Goal: Information Seeking & Learning: Find specific fact

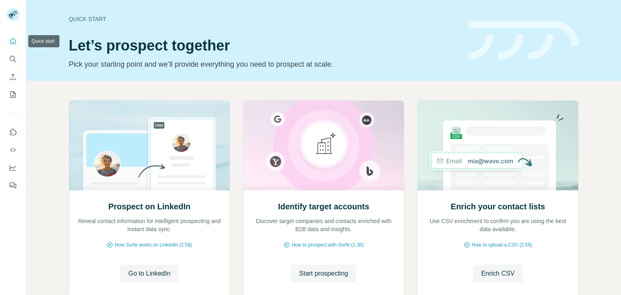
click at [11, 44] on icon "Quick start" at bounding box center [13, 41] width 8 height 8
click at [14, 56] on icon "Search" at bounding box center [13, 59] width 8 height 8
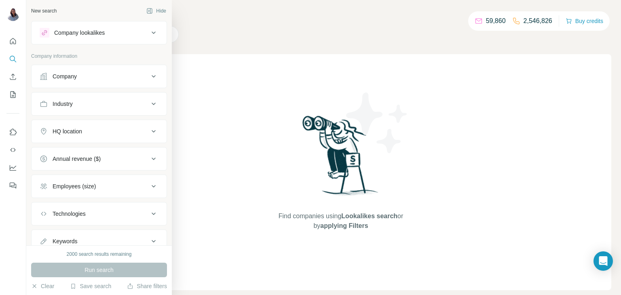
click at [154, 76] on icon at bounding box center [154, 77] width 10 height 10
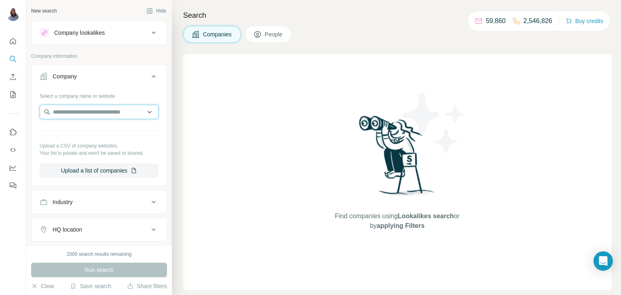
click at [88, 115] on input "text" at bounding box center [99, 112] width 119 height 15
paste input "**********"
type input "**********"
drag, startPoint x: 114, startPoint y: 113, endPoint x: 8, endPoint y: 96, distance: 107.3
click at [8, 96] on div "**********" at bounding box center [310, 147] width 621 height 295
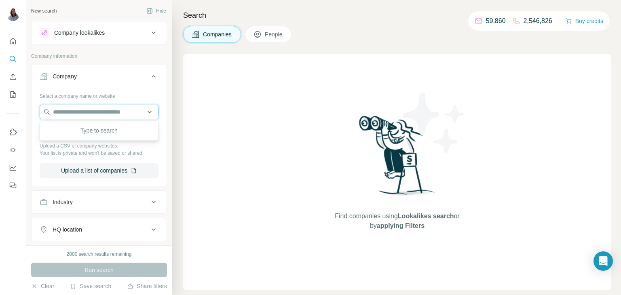
click at [90, 113] on input "text" at bounding box center [99, 112] width 119 height 15
paste input "**********"
type input "**********"
click at [240, 127] on div "Find companies using Lookalikes search or by applying Filters" at bounding box center [397, 172] width 428 height 236
click at [385, 36] on div "Companies People" at bounding box center [397, 34] width 428 height 17
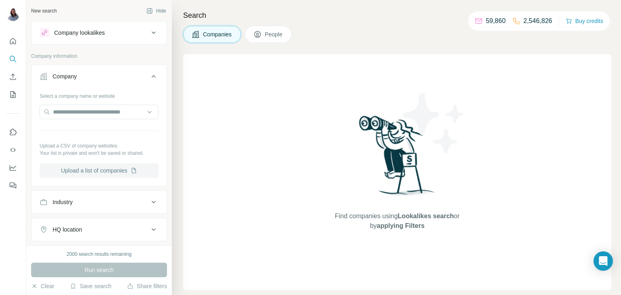
click at [125, 174] on button "Upload a list of companies" at bounding box center [99, 170] width 119 height 15
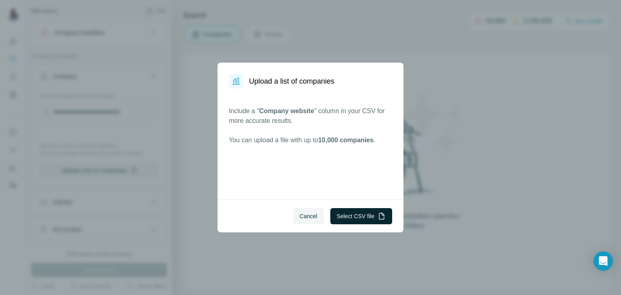
click at [358, 217] on button "Select CSV file" at bounding box center [362, 216] width 62 height 16
click at [453, 75] on div "Upload a list of companies Include a " Company website " column in your CSV for…" at bounding box center [310, 147] width 621 height 295
click at [296, 222] on button "Cancel" at bounding box center [308, 216] width 31 height 16
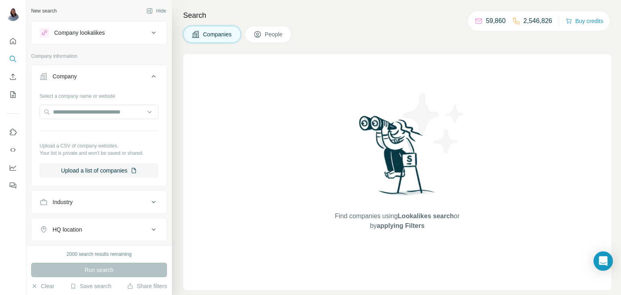
click at [475, 116] on div "Find companies using Lookalikes search or by applying Filters" at bounding box center [397, 172] width 428 height 236
click at [103, 174] on button "Upload a list of companies" at bounding box center [99, 170] width 119 height 15
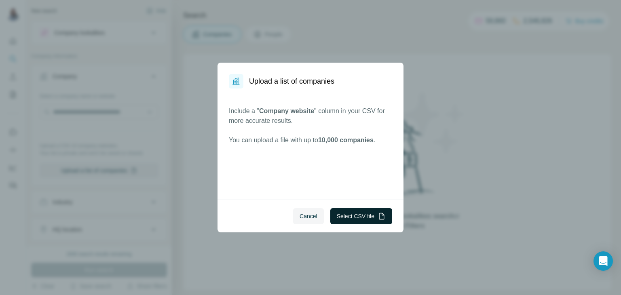
click at [363, 218] on button "Select CSV file" at bounding box center [362, 216] width 62 height 16
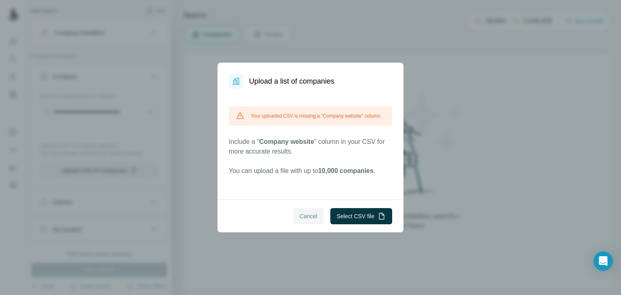
click at [307, 218] on span "Cancel" at bounding box center [309, 216] width 18 height 8
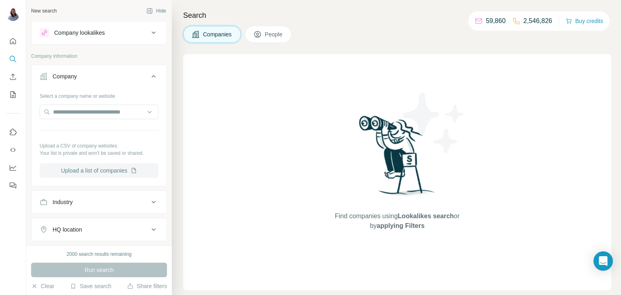
click at [84, 175] on button "Upload a list of companies" at bounding box center [99, 170] width 119 height 15
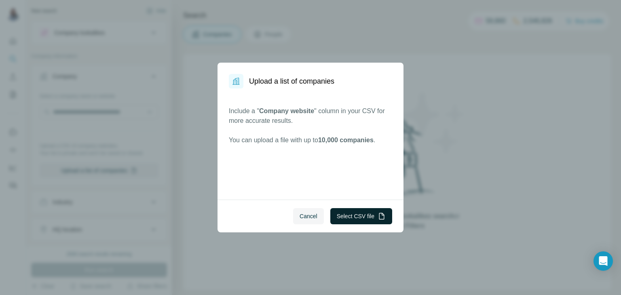
click at [361, 215] on button "Select CSV file" at bounding box center [362, 216] width 62 height 16
click at [366, 217] on button "Select CSV file" at bounding box center [362, 216] width 62 height 16
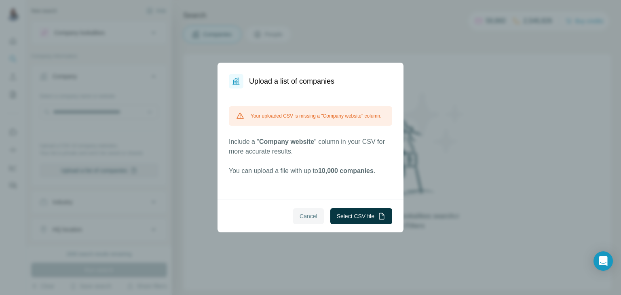
click at [309, 216] on span "Cancel" at bounding box center [309, 216] width 18 height 8
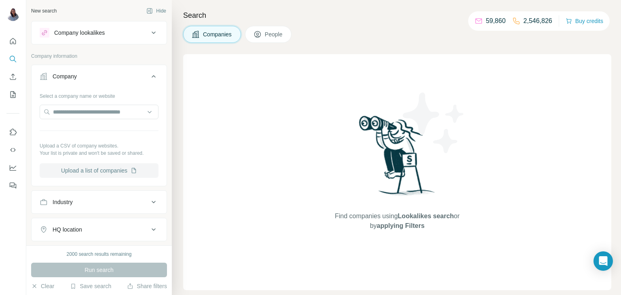
click at [86, 168] on button "Upload a list of companies" at bounding box center [99, 170] width 119 height 15
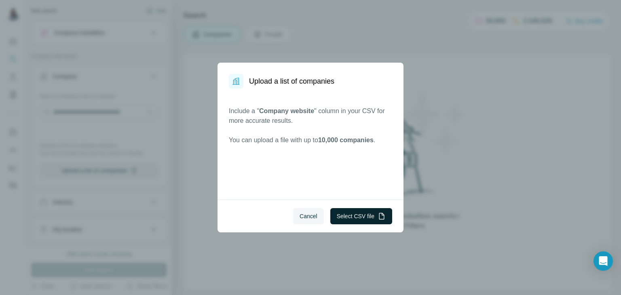
click at [364, 213] on button "Select CSV file" at bounding box center [362, 216] width 62 height 16
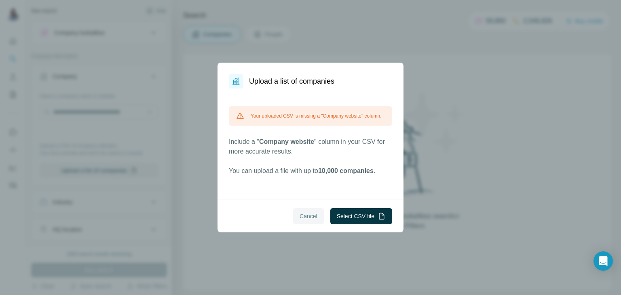
click at [309, 219] on span "Cancel" at bounding box center [309, 216] width 18 height 8
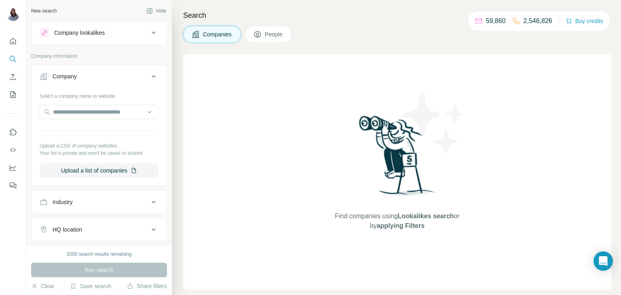
click at [381, 40] on div "Companies People" at bounding box center [397, 34] width 428 height 17
click at [100, 173] on button "Upload a list of companies" at bounding box center [99, 170] width 119 height 15
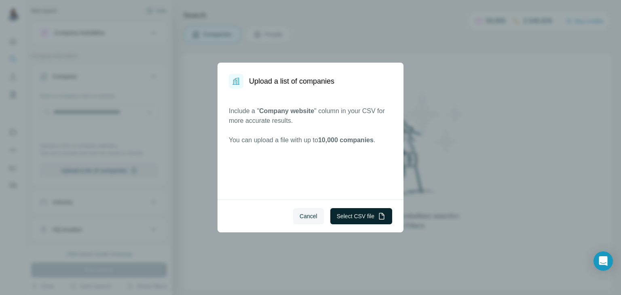
click at [358, 220] on button "Select CSV file" at bounding box center [362, 216] width 62 height 16
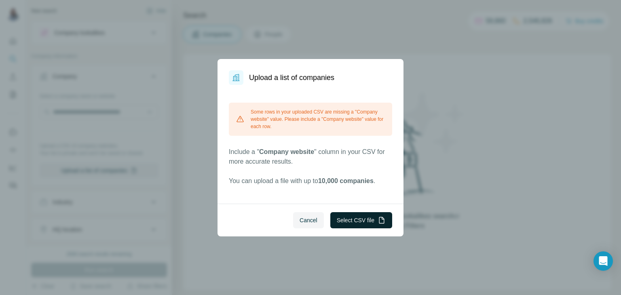
click at [353, 215] on button "Select CSV file" at bounding box center [362, 220] width 62 height 16
click at [347, 220] on button "Select CSV file" at bounding box center [362, 220] width 62 height 16
click at [330, 142] on div "Some rows in your uploaded CSV are missing a "Company website" value. Please in…" at bounding box center [310, 144] width 163 height 83
click at [306, 216] on button "Cancel" at bounding box center [308, 220] width 31 height 16
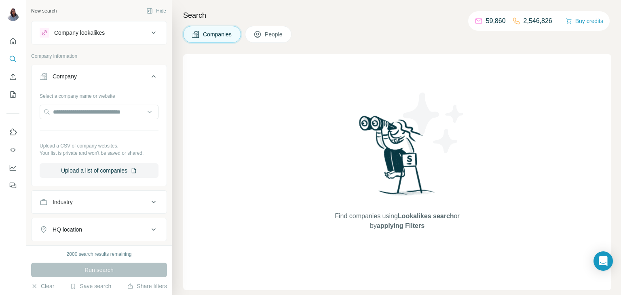
click at [250, 193] on div "Find companies using Lookalikes search or by applying Filters" at bounding box center [397, 172] width 428 height 236
click at [369, 39] on div "Companies People" at bounding box center [397, 34] width 428 height 17
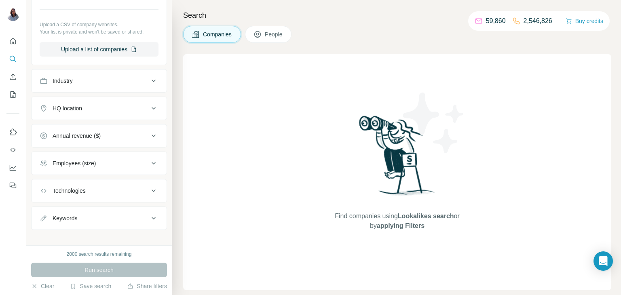
scroll to position [127, 0]
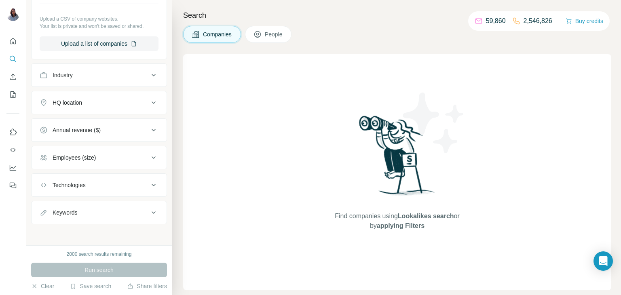
click at [265, 46] on div "Search Companies People Find companies using Lookalikes search or by applying F…" at bounding box center [396, 147] width 449 height 295
drag, startPoint x: 271, startPoint y: 38, endPoint x: 288, endPoint y: 35, distance: 16.8
click at [271, 38] on span "People" at bounding box center [274, 34] width 19 height 8
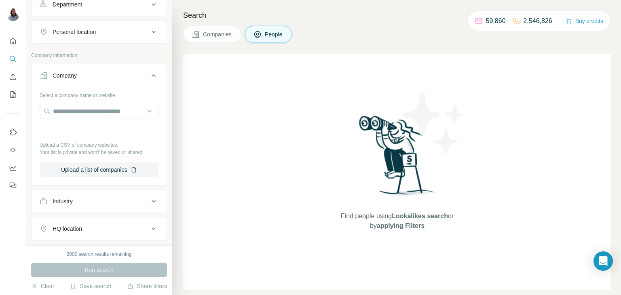
scroll to position [252, 0]
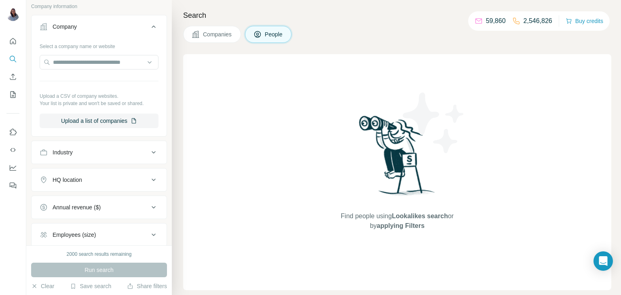
scroll to position [110, 0]
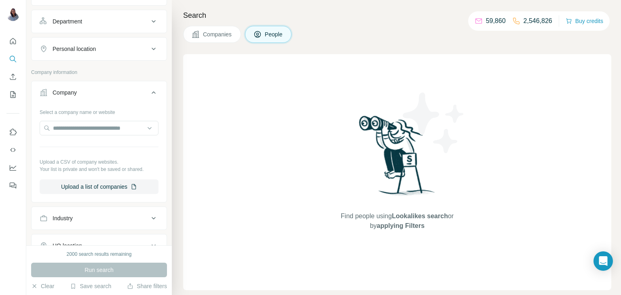
click at [219, 29] on button "Companies" at bounding box center [212, 34] width 58 height 17
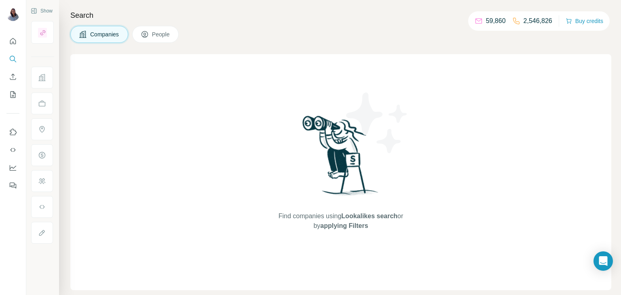
click at [88, 36] on button "Companies" at bounding box center [99, 34] width 58 height 17
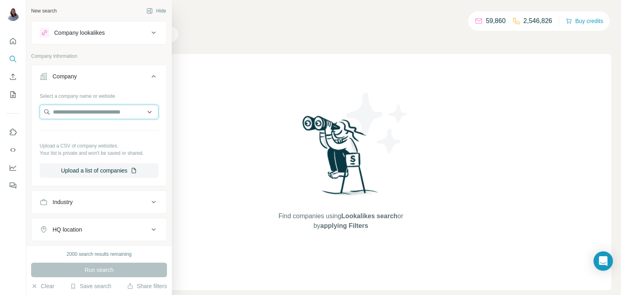
click at [106, 106] on input "text" at bounding box center [99, 112] width 119 height 15
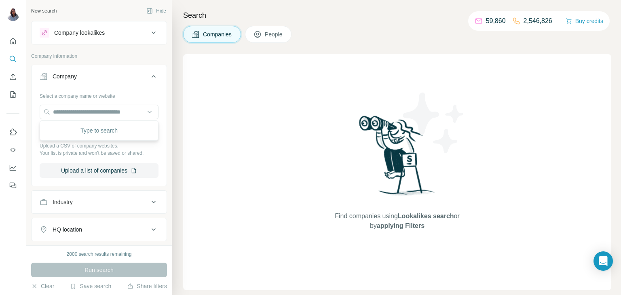
click at [247, 107] on div "Find companies using Lookalikes search or by applying Filters" at bounding box center [397, 172] width 428 height 236
click at [111, 171] on button "Upload a list of companies" at bounding box center [99, 170] width 119 height 15
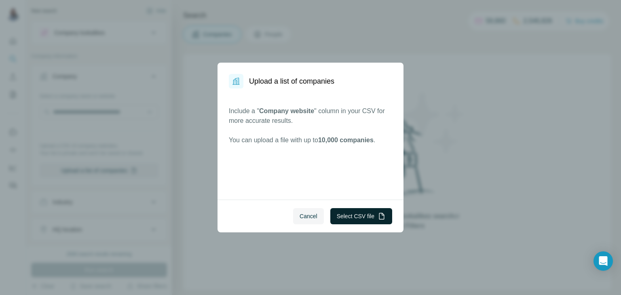
click at [346, 218] on button "Select CSV file" at bounding box center [362, 216] width 62 height 16
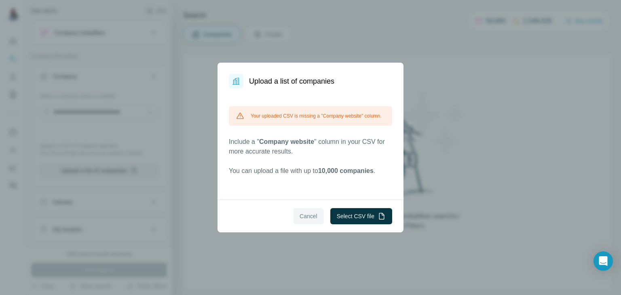
click at [310, 218] on span "Cancel" at bounding box center [309, 216] width 18 height 8
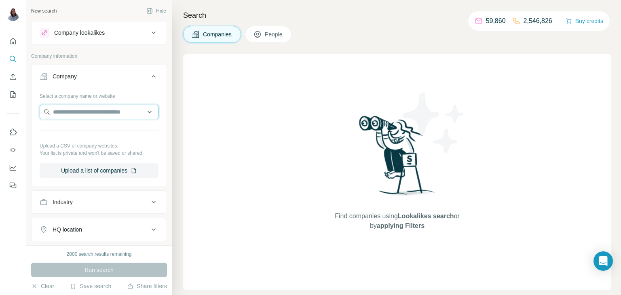
click at [95, 111] on input "text" at bounding box center [99, 112] width 119 height 15
paste input "**********"
type input "**********"
drag, startPoint x: 114, startPoint y: 110, endPoint x: 0, endPoint y: 111, distance: 114.5
click at [0, 111] on div "**********" at bounding box center [310, 147] width 621 height 295
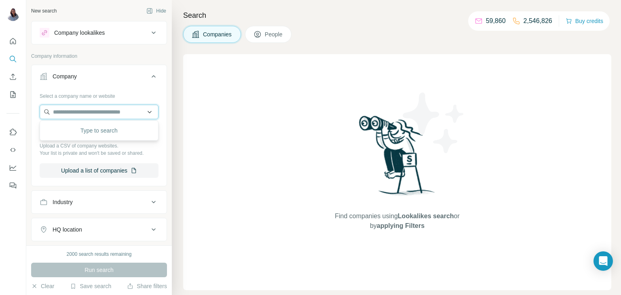
click at [102, 112] on input "text" at bounding box center [99, 112] width 119 height 15
paste input "**********"
drag, startPoint x: 117, startPoint y: 110, endPoint x: 0, endPoint y: 106, distance: 117.4
click at [0, 106] on div "**********" at bounding box center [310, 147] width 621 height 295
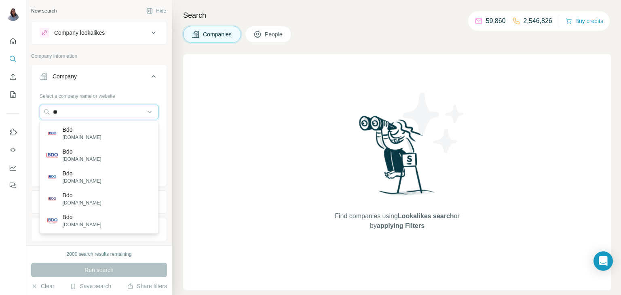
type input "*"
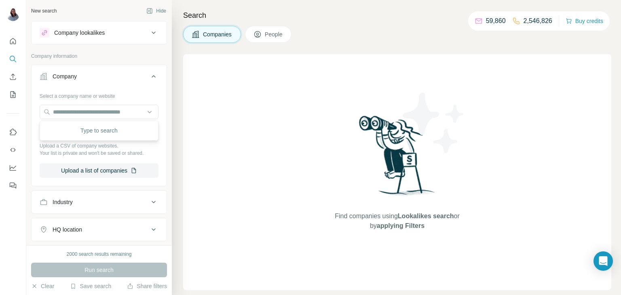
click at [147, 36] on div "Company lookalikes" at bounding box center [94, 33] width 109 height 10
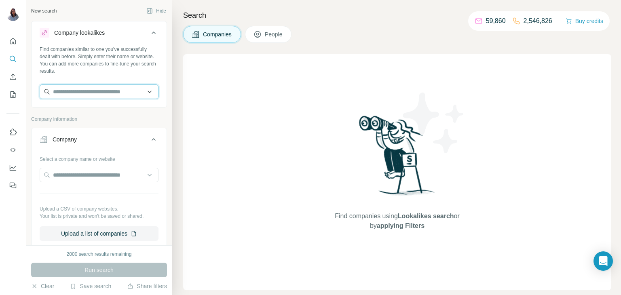
click at [80, 93] on input "text" at bounding box center [99, 92] width 119 height 15
paste input "**********"
type input "**********"
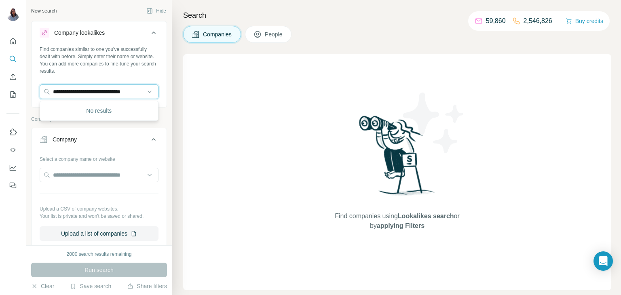
drag, startPoint x: 147, startPoint y: 94, endPoint x: 0, endPoint y: 86, distance: 147.5
click at [0, 87] on div "**********" at bounding box center [310, 147] width 621 height 295
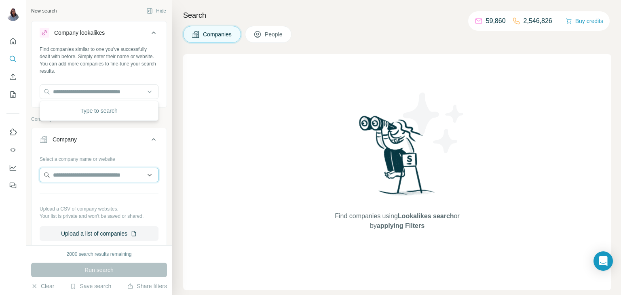
click at [97, 173] on input "text" at bounding box center [99, 175] width 119 height 15
paste input "**********"
type input "**********"
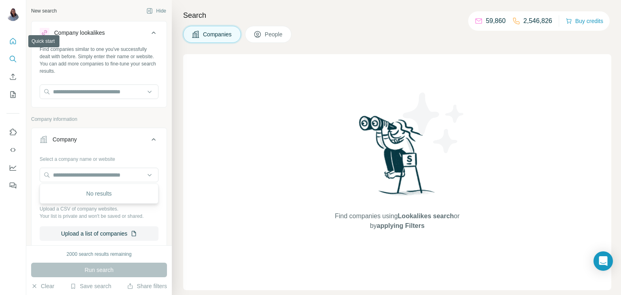
click at [12, 41] on icon "Quick start" at bounding box center [13, 41] width 8 height 8
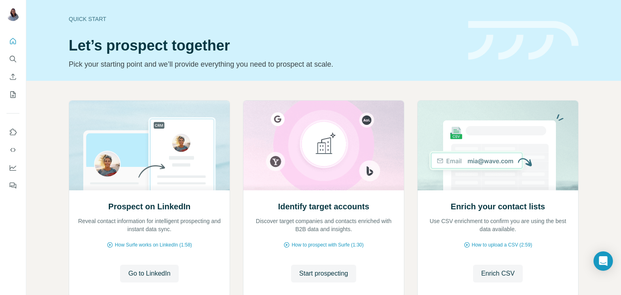
click at [6, 96] on div at bounding box center [13, 111] width 26 height 164
click at [9, 96] on icon "My lists" at bounding box center [13, 95] width 8 height 8
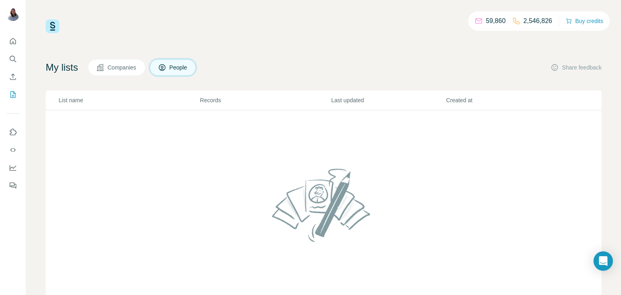
click at [12, 131] on icon "Use Surfe on LinkedIn" at bounding box center [13, 132] width 8 height 8
click at [10, 90] on button "My lists" at bounding box center [12, 94] width 13 height 15
click at [117, 73] on button "Companies" at bounding box center [117, 67] width 58 height 17
click at [114, 65] on span "Companies" at bounding box center [123, 68] width 30 height 8
click at [355, 61] on div "My lists Companies People Share feedback" at bounding box center [324, 67] width 556 height 17
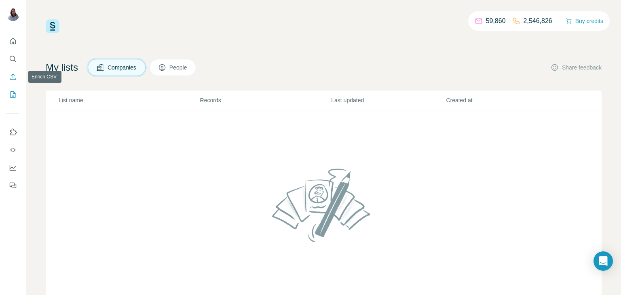
click at [12, 72] on button "Enrich CSV" at bounding box center [12, 77] width 13 height 15
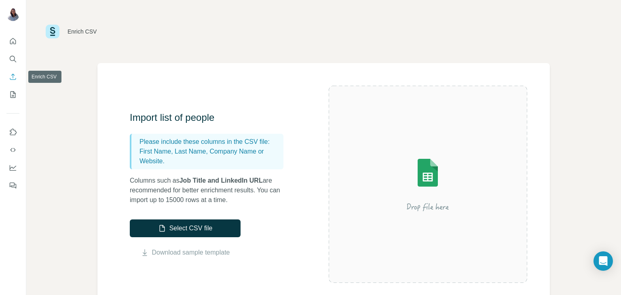
click at [15, 80] on icon "Enrich CSV" at bounding box center [13, 77] width 8 height 8
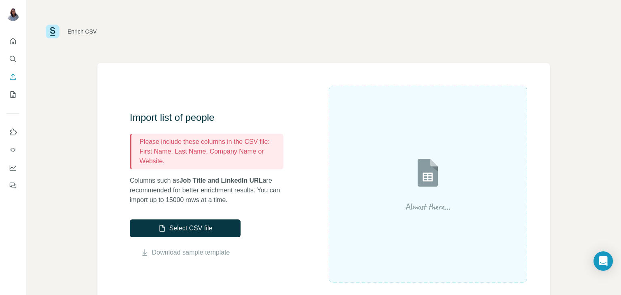
click at [308, 128] on div "Import list of people Please include these columns in the CSV file: First Name,…" at bounding box center [229, 184] width 199 height 146
click at [204, 235] on button "Select CSV file" at bounding box center [185, 229] width 111 height 18
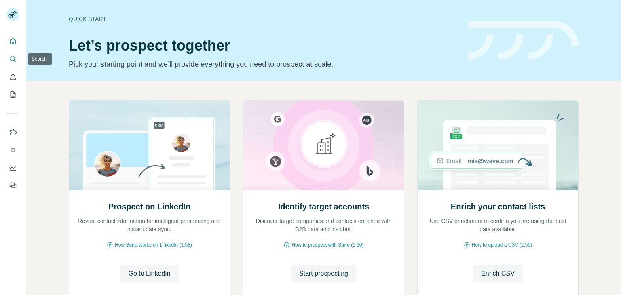
click at [10, 61] on icon "Search" at bounding box center [13, 59] width 8 height 8
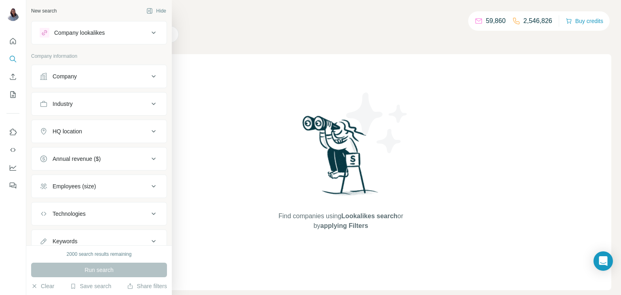
click at [88, 76] on div "Company" at bounding box center [94, 76] width 109 height 8
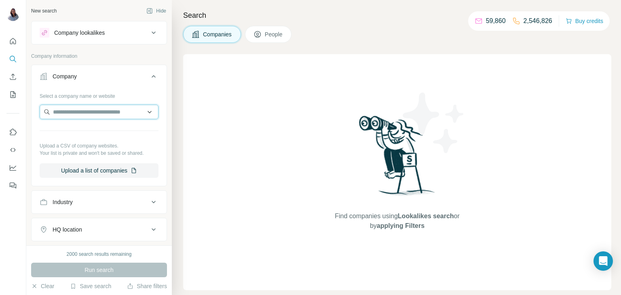
click at [83, 113] on input "text" at bounding box center [99, 112] width 119 height 15
paste input "**********"
type input "*"
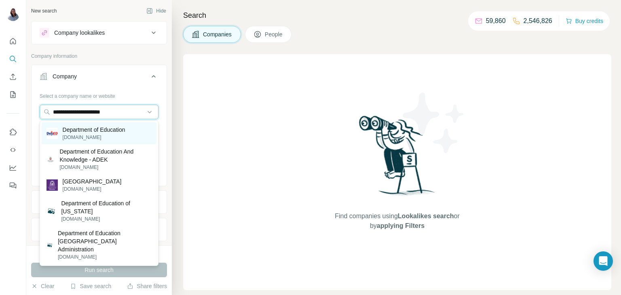
type input "**********"
click at [100, 139] on p "deped.gov.ph" at bounding box center [94, 137] width 63 height 7
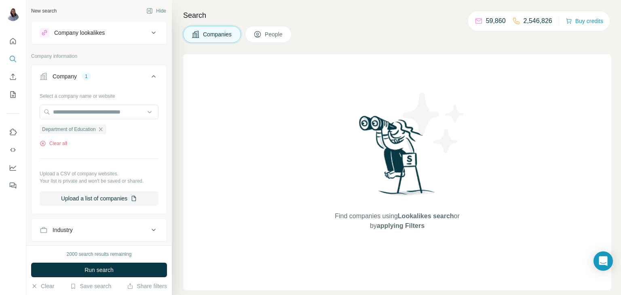
click at [125, 233] on div "Industry" at bounding box center [94, 230] width 109 height 8
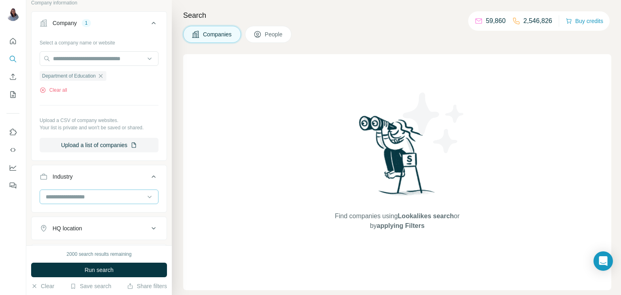
click at [92, 197] on input at bounding box center [95, 197] width 100 height 9
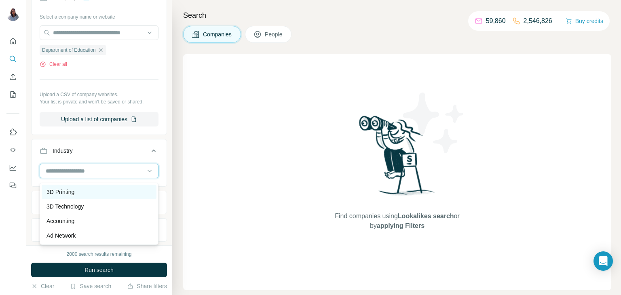
scroll to position [84, 0]
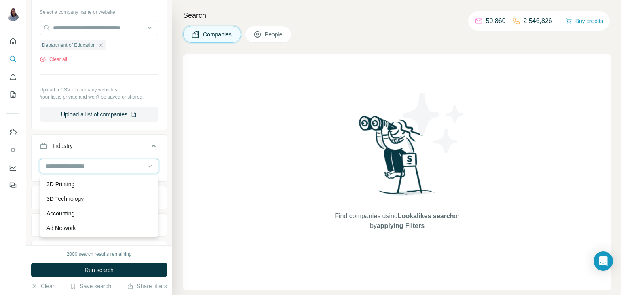
click at [108, 170] on input at bounding box center [95, 166] width 100 height 9
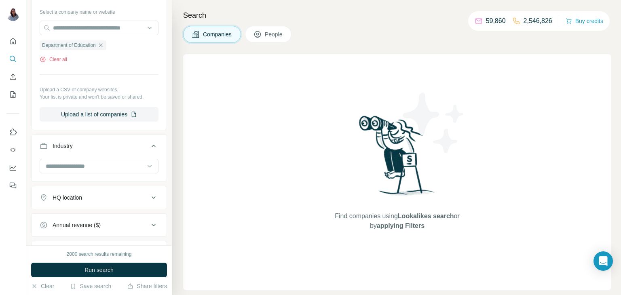
click at [82, 198] on div "HQ location" at bounding box center [68, 198] width 30 height 8
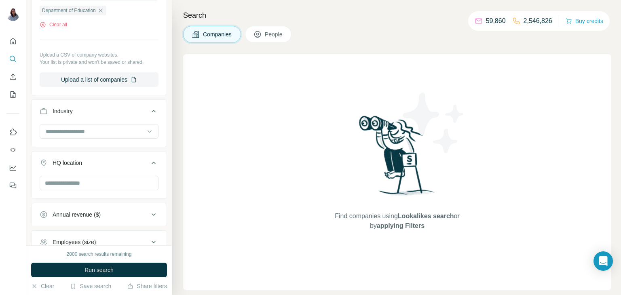
scroll to position [155, 0]
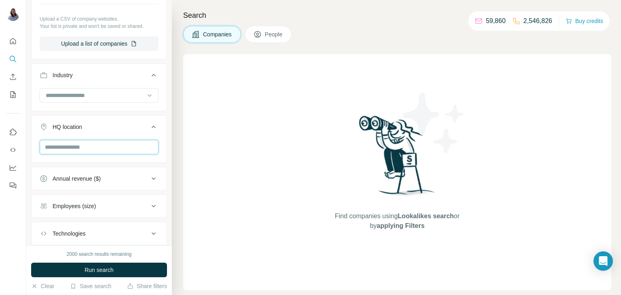
click at [94, 144] on input "text" at bounding box center [99, 147] width 119 height 15
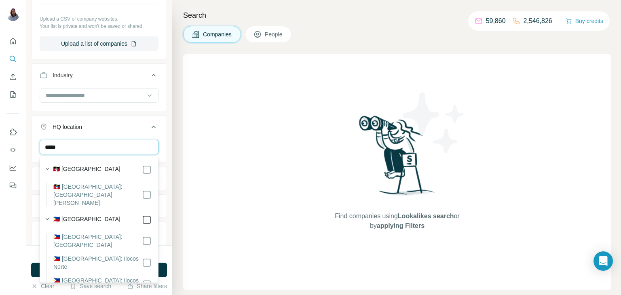
type input "*****"
click at [148, 216] on icon at bounding box center [147, 220] width 10 height 10
click at [249, 187] on div "Find companies using Lookalikes search or by applying Filters" at bounding box center [397, 172] width 428 height 236
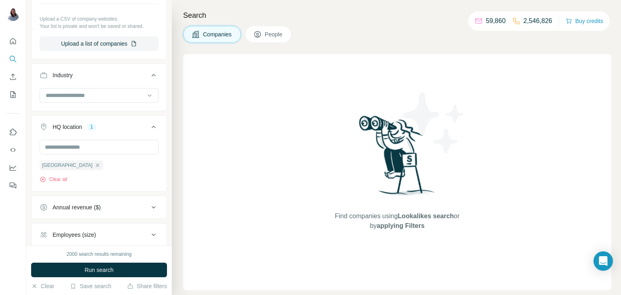
click at [103, 259] on div "2000 search results remaining Run search Clear Save search Share filters" at bounding box center [99, 271] width 146 height 50
click at [102, 265] on button "Run search" at bounding box center [99, 270] width 136 height 15
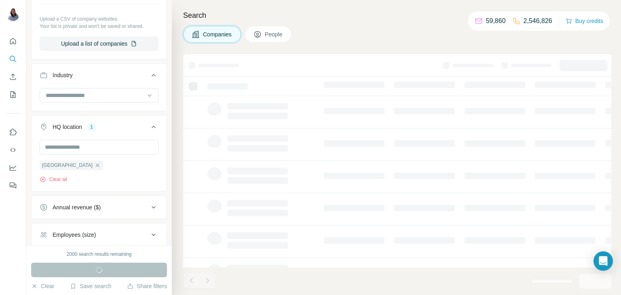
click at [398, 27] on div "Companies People" at bounding box center [397, 34] width 428 height 17
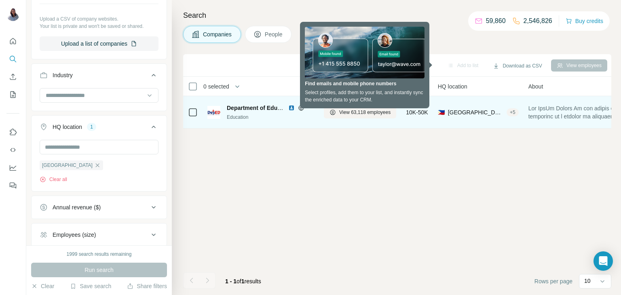
click at [256, 108] on span "Department of Education" at bounding box center [260, 108] width 67 height 6
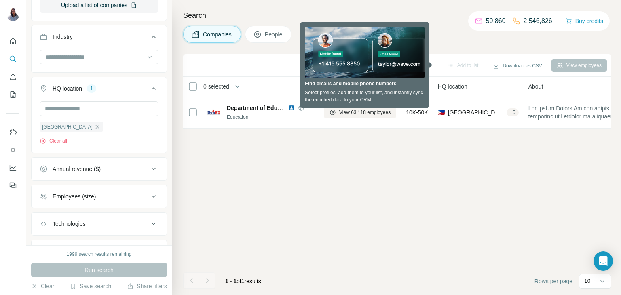
scroll to position [233, 0]
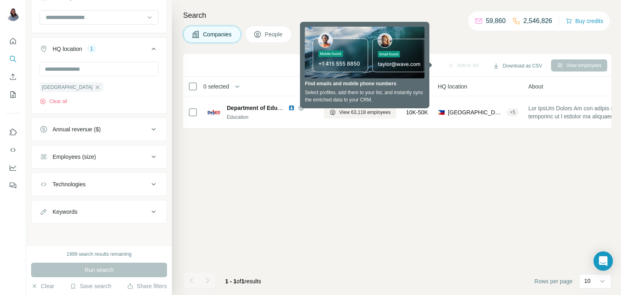
click at [120, 185] on div "Technologies" at bounding box center [94, 184] width 109 height 8
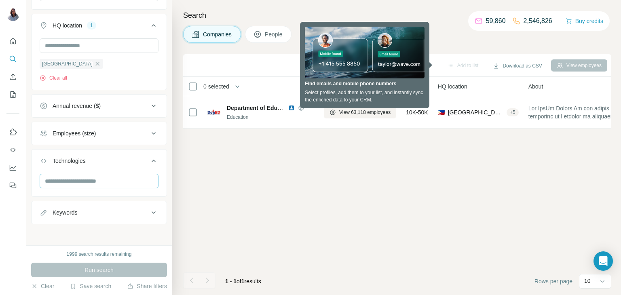
scroll to position [257, 0]
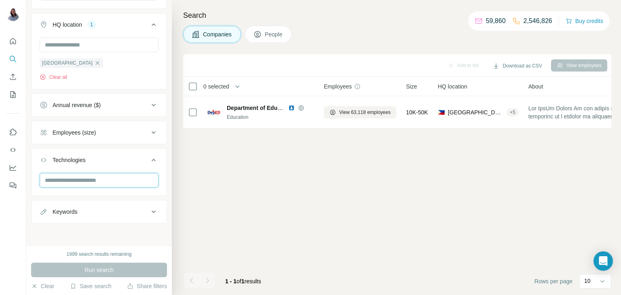
click at [110, 179] on input "text" at bounding box center [99, 180] width 119 height 15
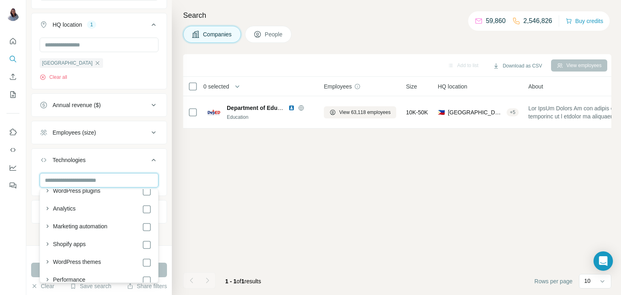
scroll to position [34, 0]
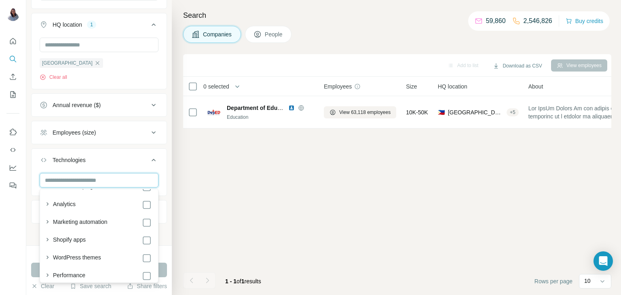
click at [105, 180] on input "text" at bounding box center [99, 180] width 119 height 15
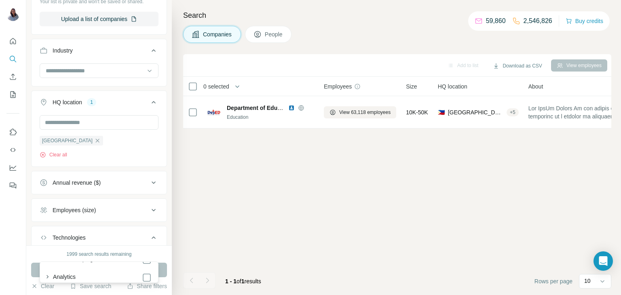
scroll to position [178, 0]
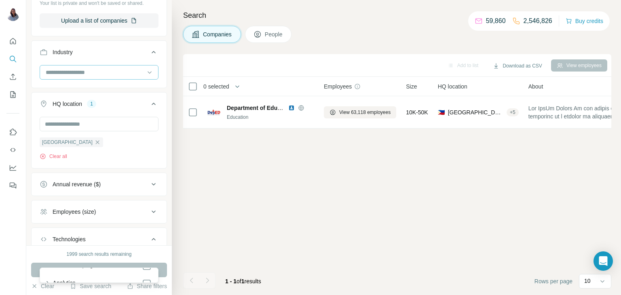
click at [110, 72] on input at bounding box center [95, 72] width 100 height 9
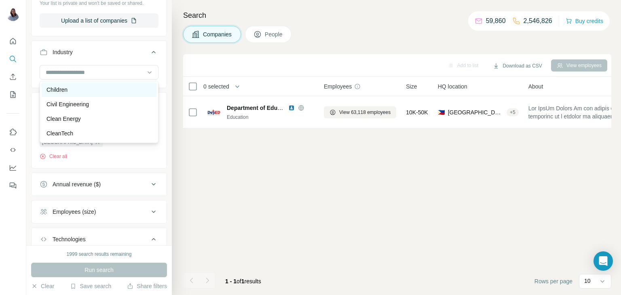
scroll to position [1210, 0]
click at [70, 72] on input at bounding box center [95, 72] width 100 height 9
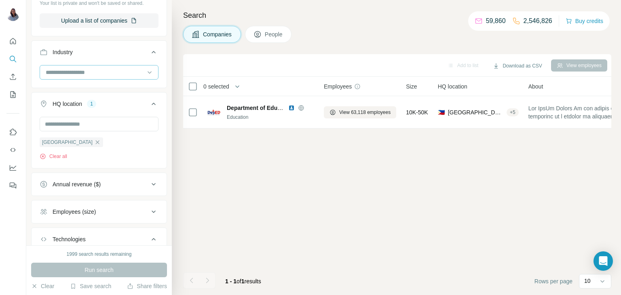
click at [98, 73] on input at bounding box center [95, 72] width 100 height 9
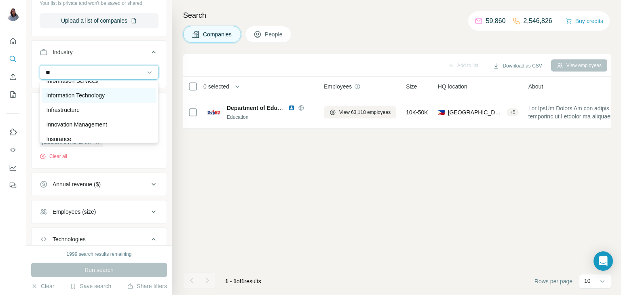
type input "**"
click at [82, 97] on p "Information Technology" at bounding box center [76, 95] width 59 height 8
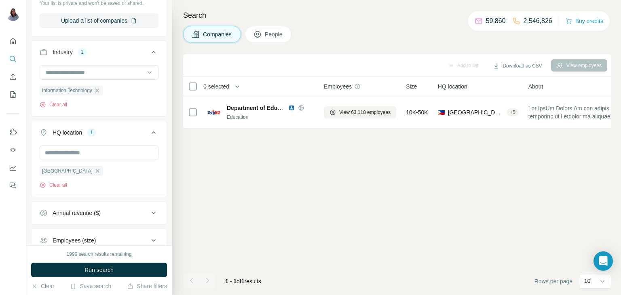
drag, startPoint x: 98, startPoint y: 272, endPoint x: 117, endPoint y: 232, distance: 44.3
click at [98, 272] on span "Run search" at bounding box center [99, 270] width 29 height 8
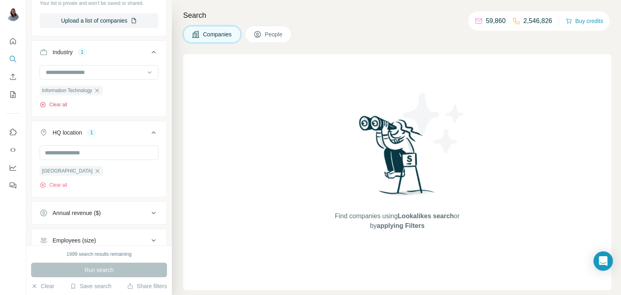
click at [59, 102] on button "Clear all" at bounding box center [54, 104] width 28 height 7
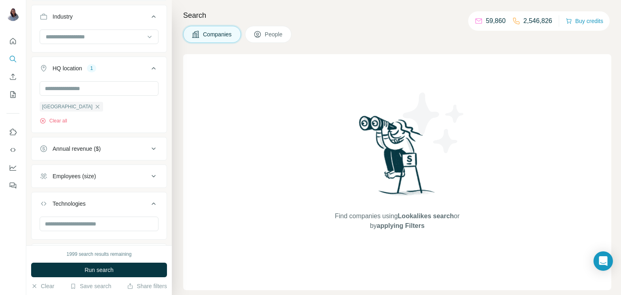
scroll to position [257, 0]
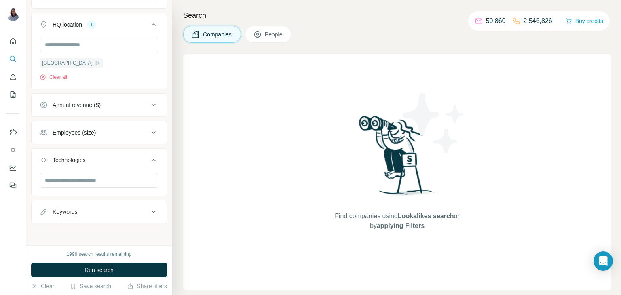
click at [88, 220] on button "Keywords" at bounding box center [99, 211] width 135 height 19
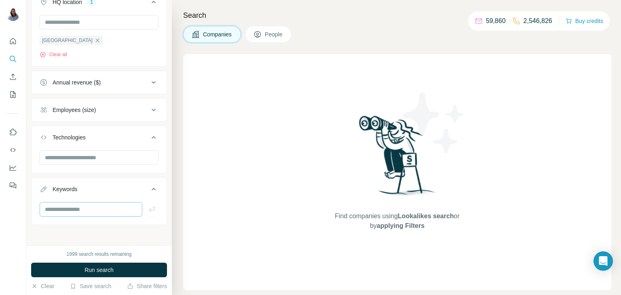
scroll to position [282, 0]
click at [89, 207] on input "text" at bounding box center [91, 208] width 103 height 15
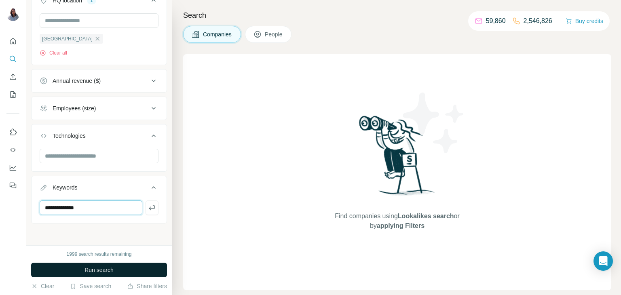
type input "**********"
click at [89, 269] on span "Run search" at bounding box center [99, 270] width 29 height 8
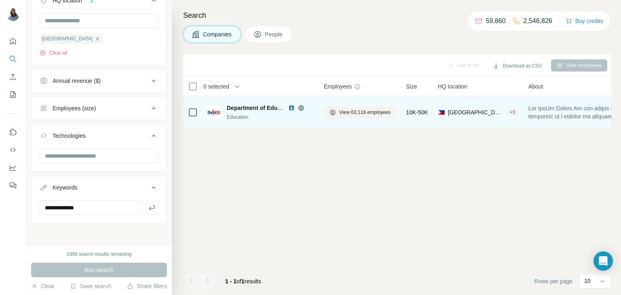
click at [236, 110] on span "Department of Education" at bounding box center [260, 108] width 67 height 6
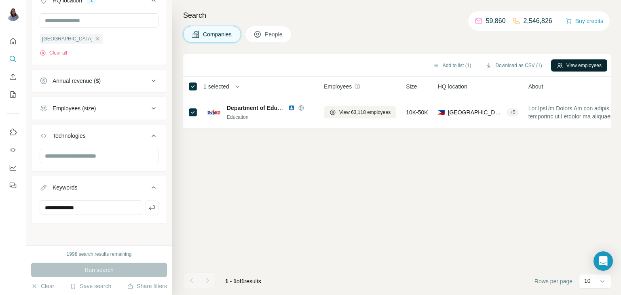
click at [587, 67] on button "View employees" at bounding box center [579, 65] width 56 height 12
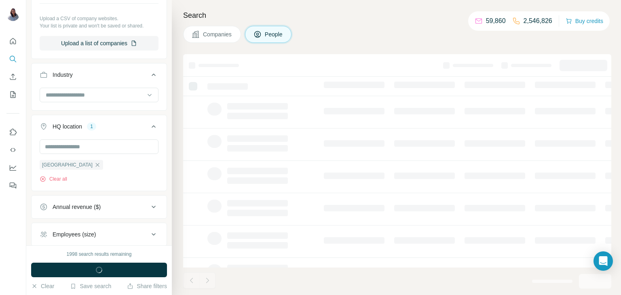
scroll to position [407, 0]
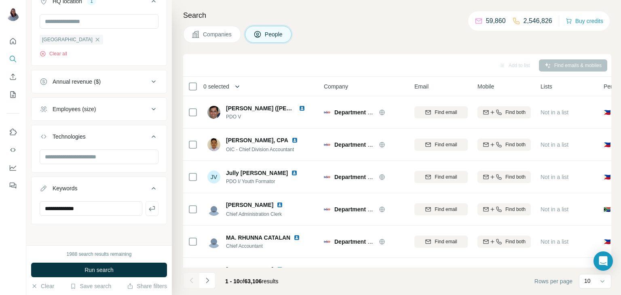
click at [239, 89] on icon "button" at bounding box center [237, 87] width 8 height 8
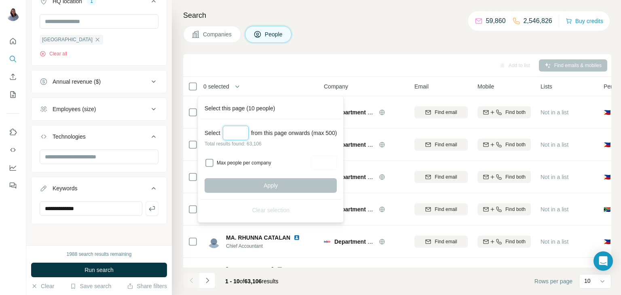
click at [237, 133] on input "Select a number (up to 500)" at bounding box center [236, 133] width 26 height 15
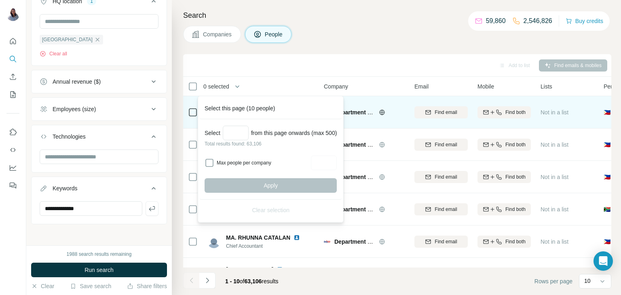
click at [247, 111] on div "Select this page (10 people)" at bounding box center [271, 108] width 142 height 21
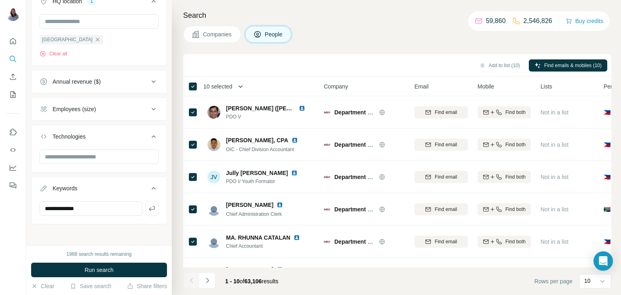
click at [237, 89] on button "button" at bounding box center [241, 86] width 16 height 16
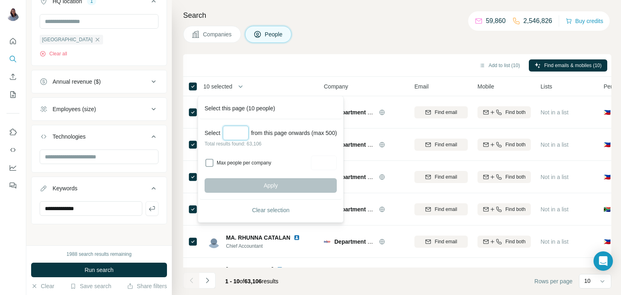
click at [233, 138] on input "Select a number (up to 500)" at bounding box center [236, 133] width 26 height 15
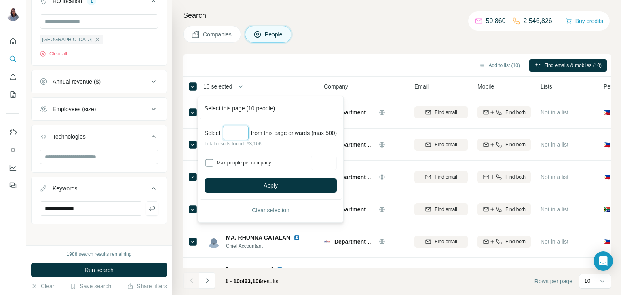
type input "***"
click at [265, 190] on button "Apply" at bounding box center [271, 185] width 132 height 15
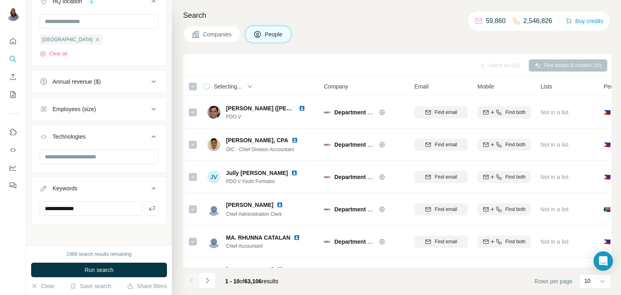
click at [408, 37] on div "Companies People" at bounding box center [397, 34] width 428 height 17
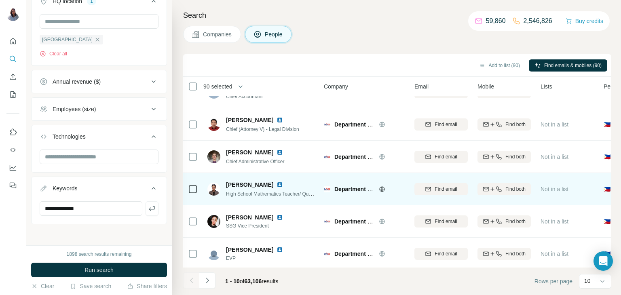
scroll to position [152, 0]
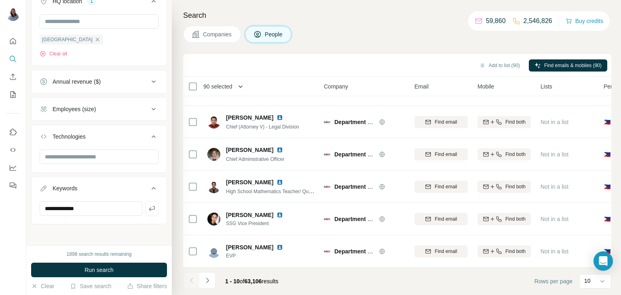
click at [243, 89] on icon "button" at bounding box center [241, 87] width 8 height 8
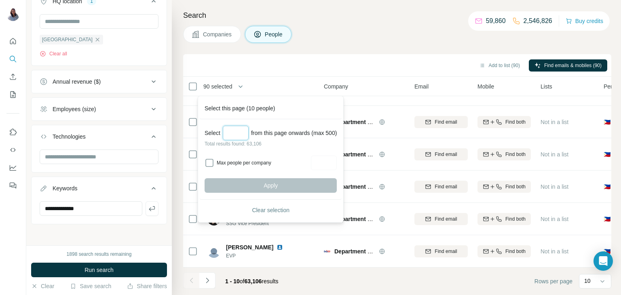
click at [242, 131] on input "Select a number (up to 500)" at bounding box center [236, 133] width 26 height 15
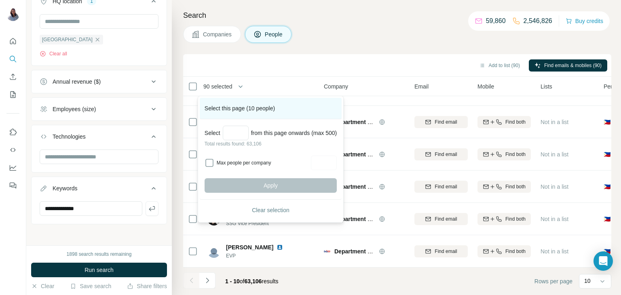
click at [256, 107] on div "Select this page (10 people)" at bounding box center [271, 108] width 142 height 21
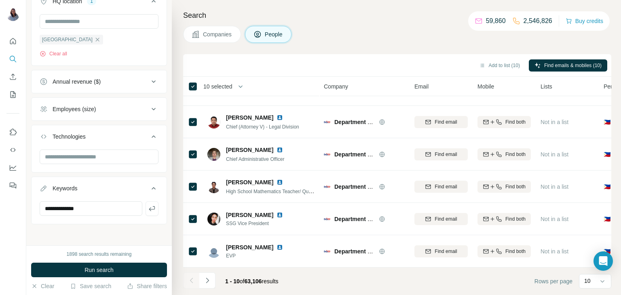
click at [199, 85] on div "10 selected" at bounding box center [215, 87] width 35 height 8
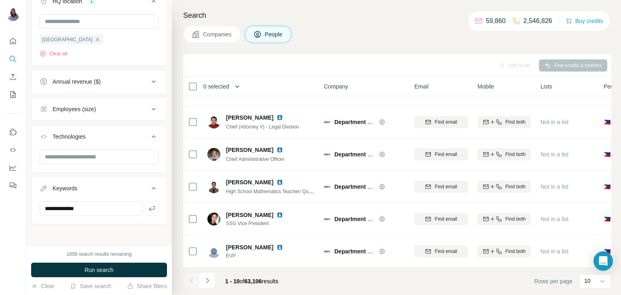
click at [236, 86] on icon "button" at bounding box center [237, 87] width 8 height 8
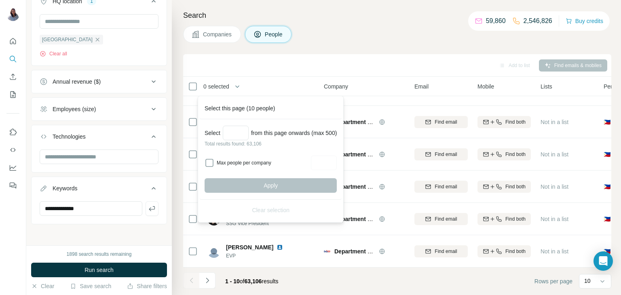
click at [237, 141] on p "Total results found: 63,106" at bounding box center [271, 143] width 132 height 7
click at [238, 135] on input "Select a number (up to 500)" at bounding box center [236, 133] width 26 height 15
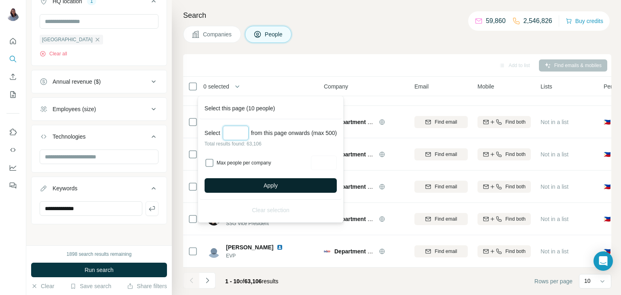
type input "***"
click at [282, 178] on div "Apply" at bounding box center [271, 185] width 132 height 15
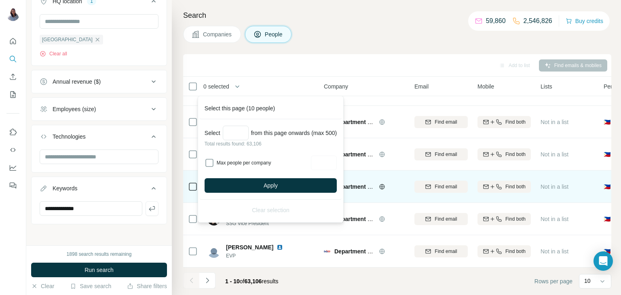
click at [278, 184] on span "Apply" at bounding box center [271, 186] width 14 height 8
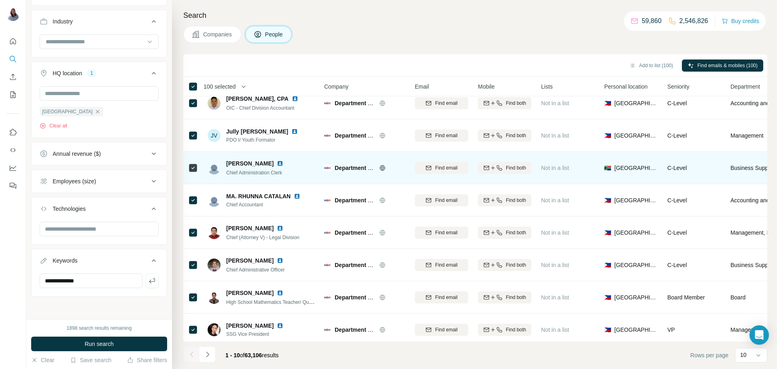
scroll to position [78, 0]
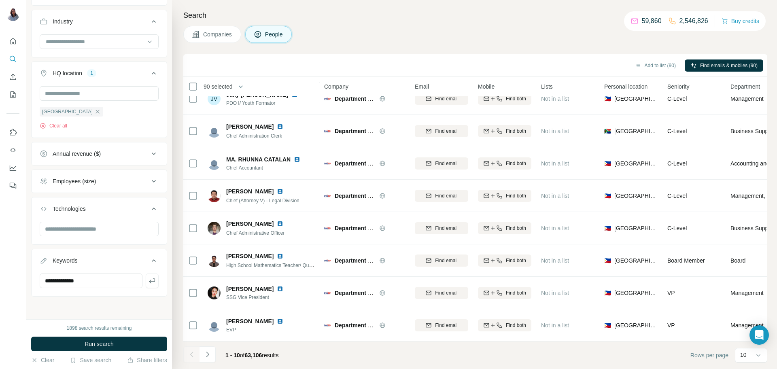
drag, startPoint x: 488, startPoint y: 36, endPoint x: 487, endPoint y: 40, distance: 4.6
click at [489, 36] on div "Companies People" at bounding box center [475, 34] width 584 height 17
click at [208, 295] on icon "Navigate to next page" at bounding box center [207, 354] width 8 height 8
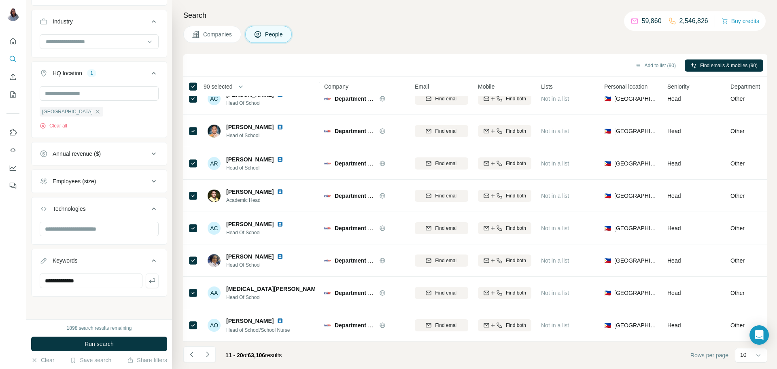
drag, startPoint x: 513, startPoint y: 28, endPoint x: 506, endPoint y: 36, distance: 10.4
click at [511, 32] on div "Companies People" at bounding box center [475, 34] width 584 height 17
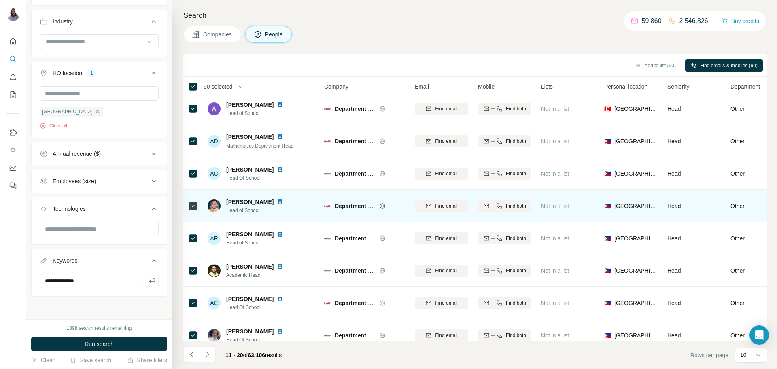
scroll to position [0, 0]
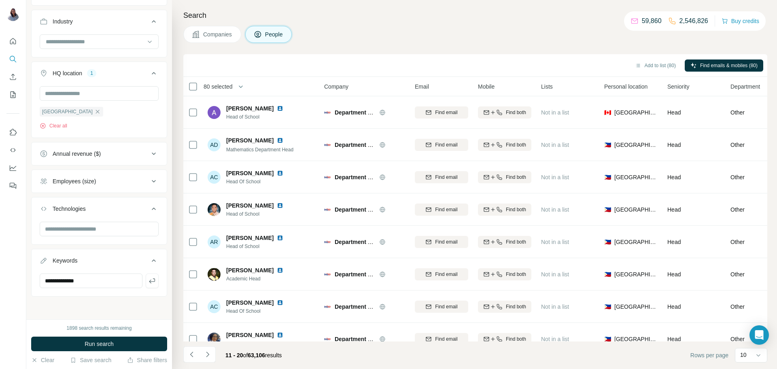
click at [219, 86] on span "80 selected" at bounding box center [217, 87] width 29 height 8
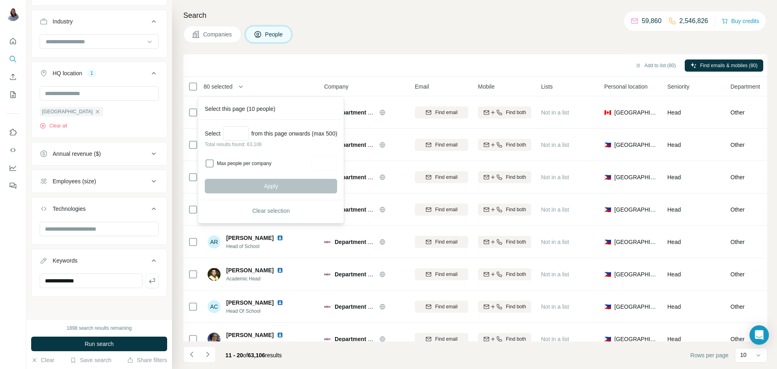
click at [422, 17] on h4 "Search" at bounding box center [475, 15] width 584 height 11
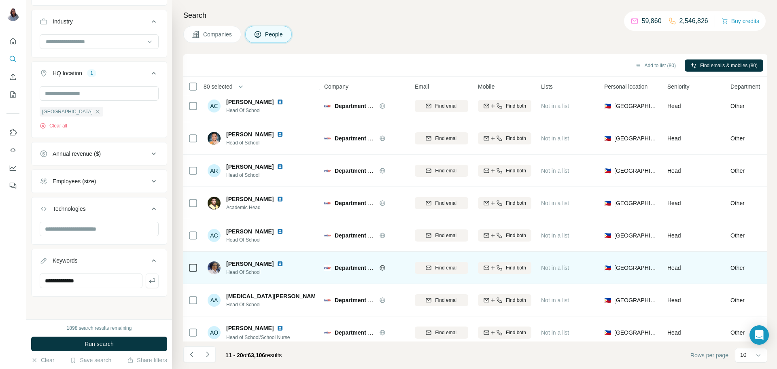
scroll to position [78, 0]
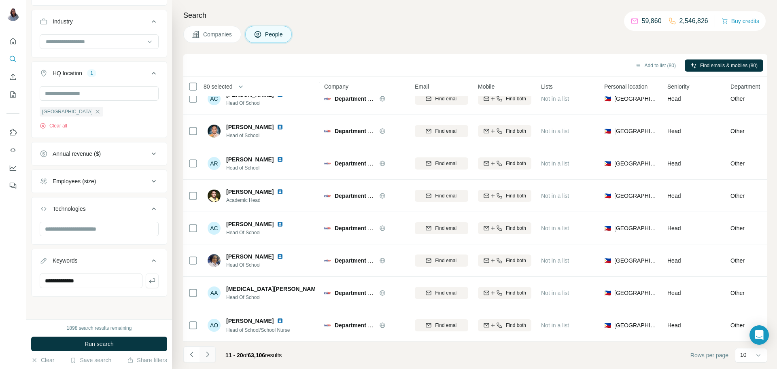
click at [209, 295] on button "Navigate to next page" at bounding box center [207, 354] width 16 height 16
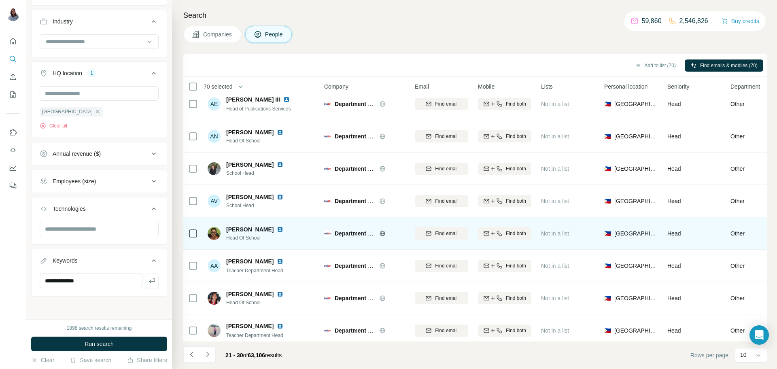
scroll to position [0, 0]
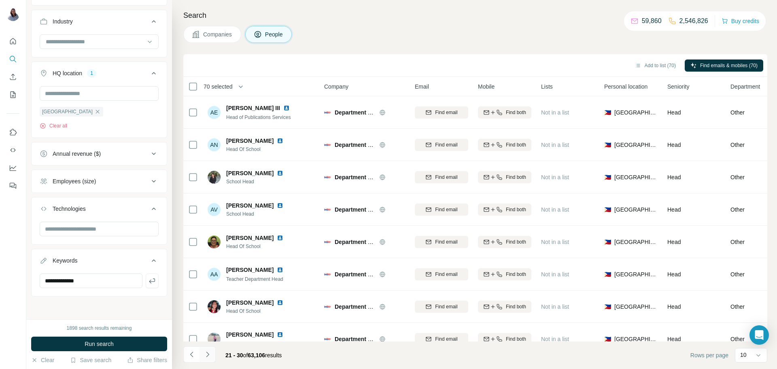
click at [212, 295] on button "Navigate to next page" at bounding box center [207, 354] width 16 height 16
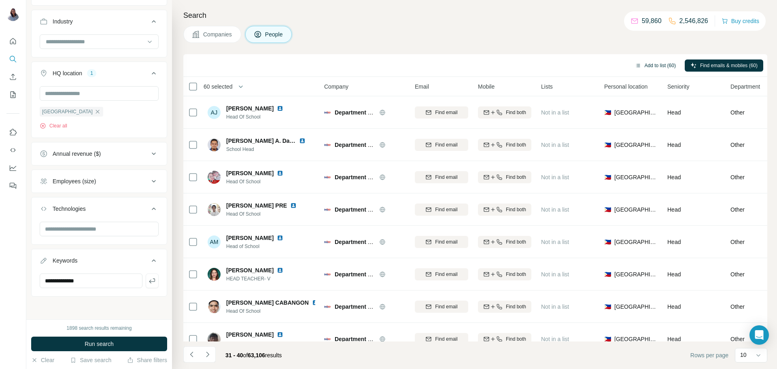
click at [621, 70] on button "Add to list (60)" at bounding box center [655, 65] width 52 height 12
drag, startPoint x: 208, startPoint y: 357, endPoint x: 181, endPoint y: 223, distance: 136.5
click at [208, 295] on icon "Navigate to next page" at bounding box center [207, 354] width 8 height 8
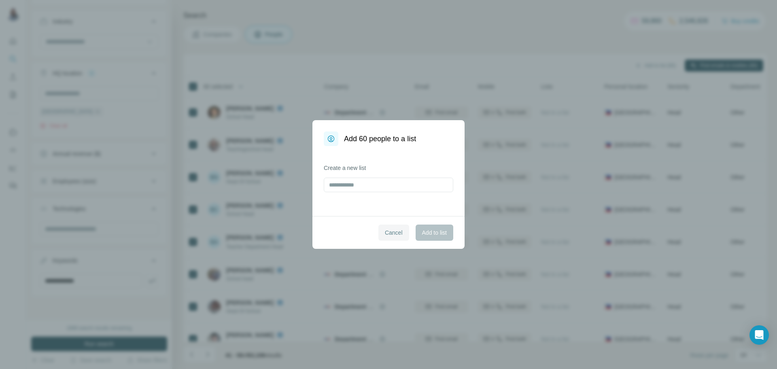
click at [393, 233] on span "Cancel" at bounding box center [394, 233] width 18 height 8
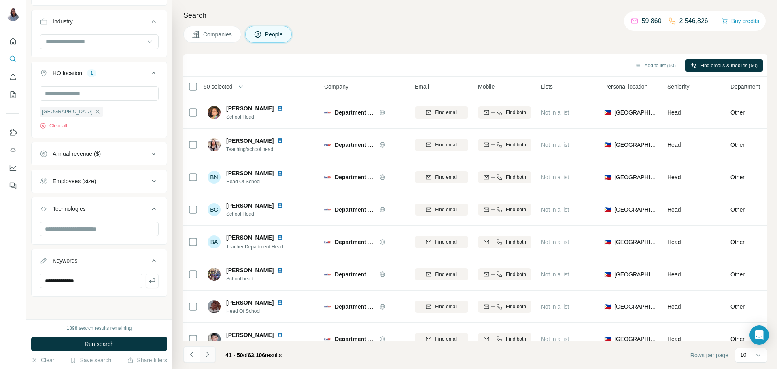
click at [207, 295] on icon "Navigate to next page" at bounding box center [207, 354] width 8 height 8
click at [208, 295] on icon "Navigate to next page" at bounding box center [207, 354] width 8 height 8
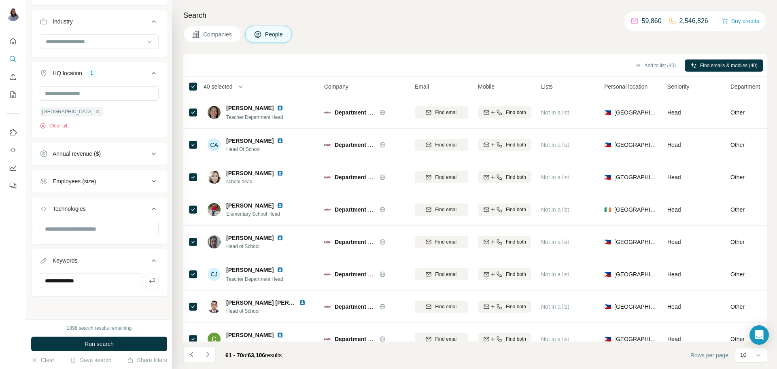
click at [198, 85] on div "40 selected" at bounding box center [215, 87] width 35 height 8
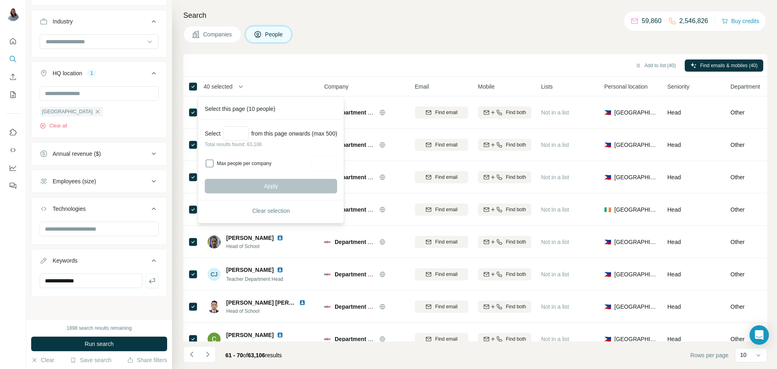
click at [311, 71] on div "Add to list (40) Find emails & mobiles (40)" at bounding box center [475, 65] width 576 height 14
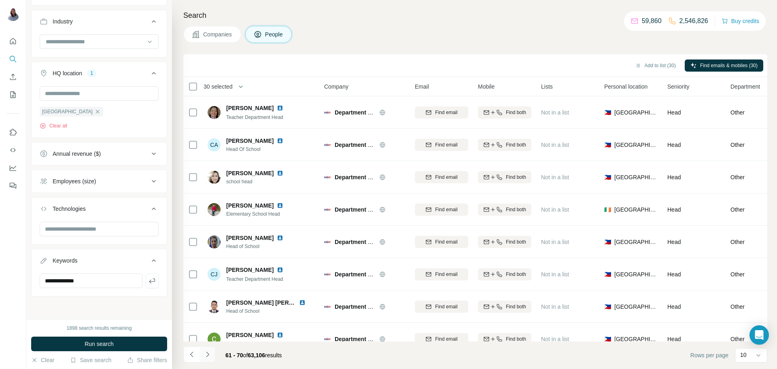
click at [209, 295] on icon "Navigate to next page" at bounding box center [207, 354] width 8 height 8
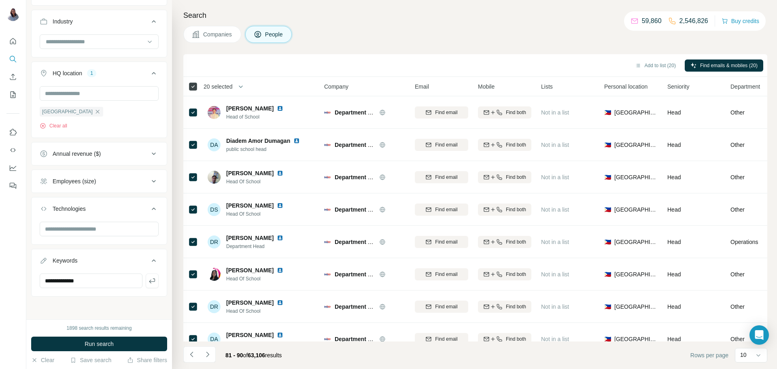
click at [197, 86] on icon at bounding box center [193, 87] width 10 height 10
click at [207, 295] on icon "Navigate to next page" at bounding box center [207, 354] width 8 height 8
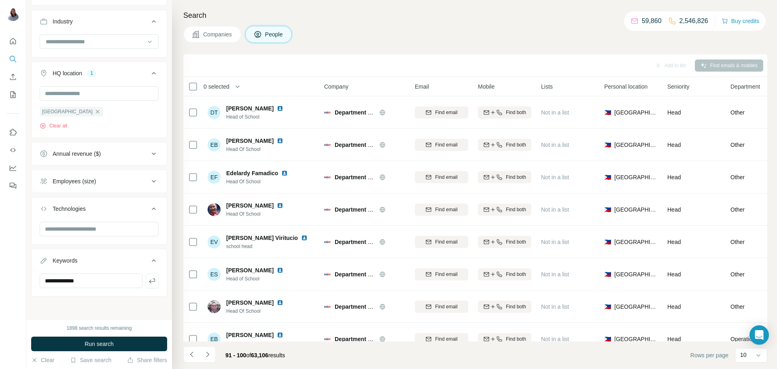
click at [427, 47] on div "Search Companies People Add to list Find emails & mobiles 0 selected People Com…" at bounding box center [474, 184] width 605 height 369
click at [210, 295] on icon "Navigate to next page" at bounding box center [207, 354] width 8 height 8
click at [229, 295] on span "101 - 110" at bounding box center [237, 355] width 24 height 6
click at [194, 295] on button "Navigate to previous page" at bounding box center [191, 354] width 16 height 16
click at [193, 295] on icon "Navigate to previous page" at bounding box center [192, 354] width 8 height 8
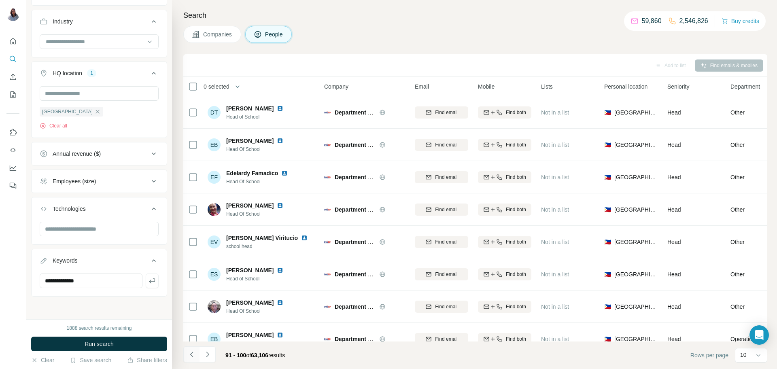
click at [193, 295] on icon "Navigate to previous page" at bounding box center [192, 354] width 8 height 8
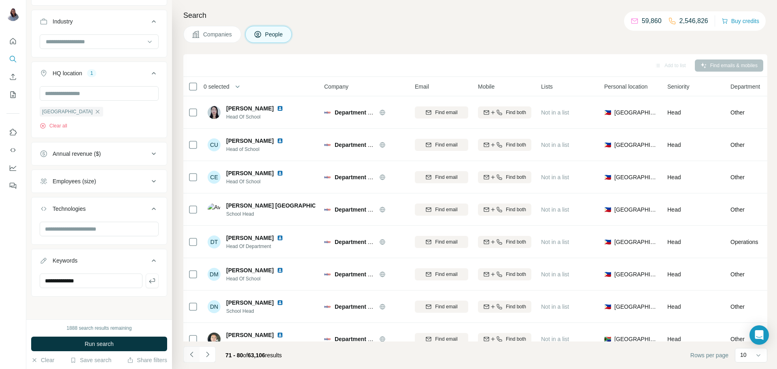
click at [193, 295] on icon "Navigate to previous page" at bounding box center [192, 354] width 8 height 8
click at [193, 295] on div at bounding box center [191, 354] width 16 height 16
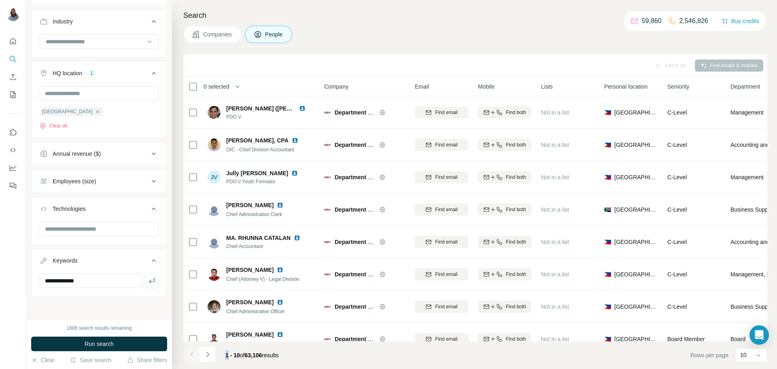
click at [193, 295] on div at bounding box center [191, 354] width 16 height 16
click at [403, 61] on div "Add to list Find emails & mobiles" at bounding box center [475, 65] width 576 height 14
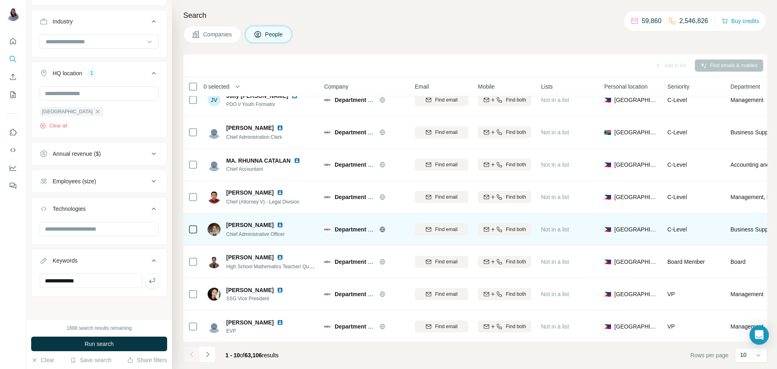
scroll to position [78, 0]
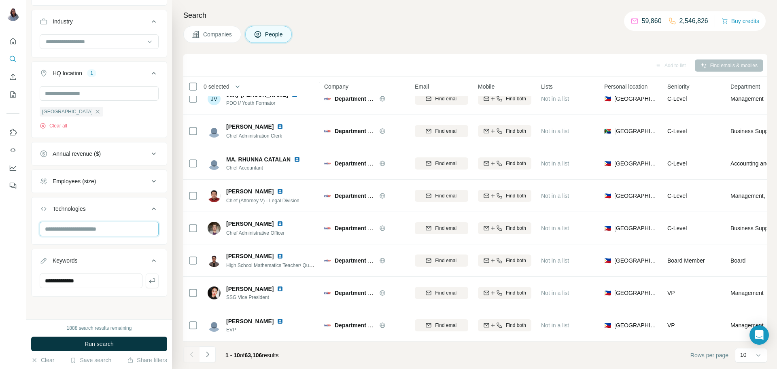
click at [112, 230] on input "text" at bounding box center [99, 229] width 119 height 15
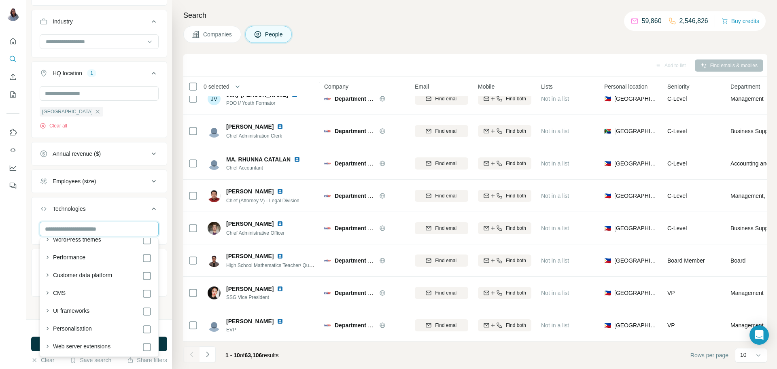
scroll to position [0, 0]
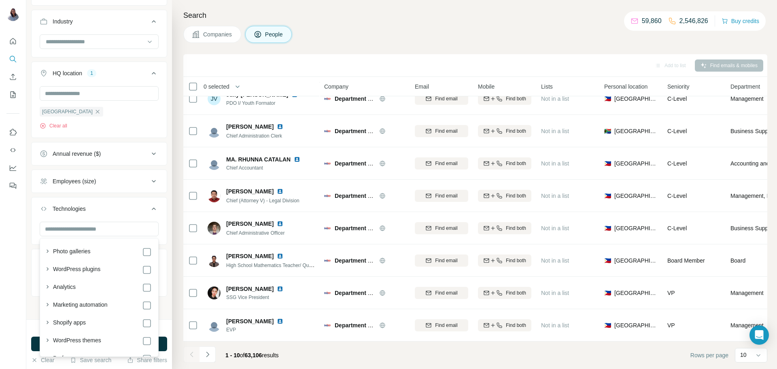
click at [143, 179] on div "Employees (size)" at bounding box center [94, 181] width 109 height 8
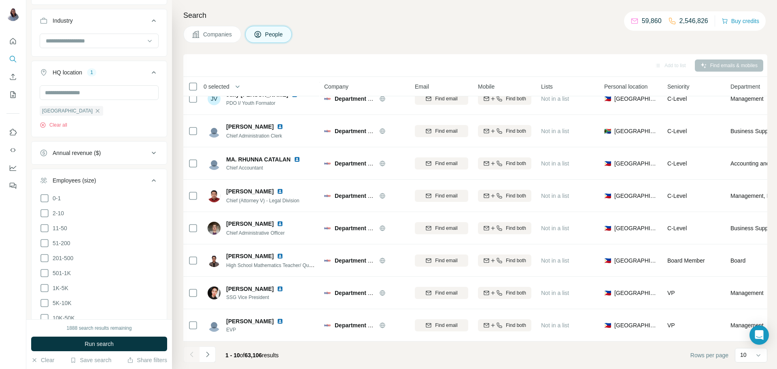
click at [142, 155] on div "Annual revenue ($)" at bounding box center [94, 153] width 109 height 8
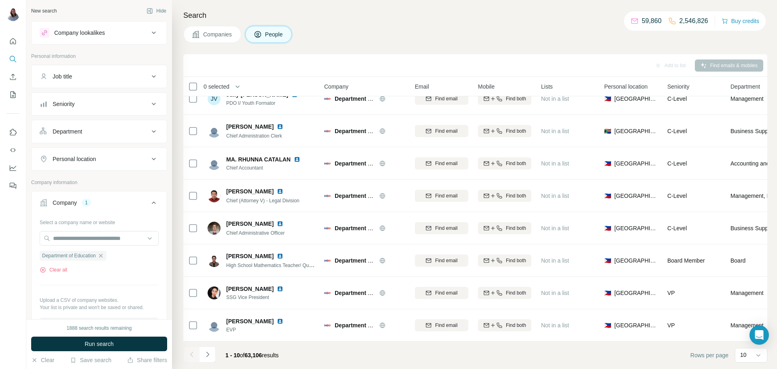
click at [149, 82] on button "Job title" at bounding box center [99, 76] width 135 height 19
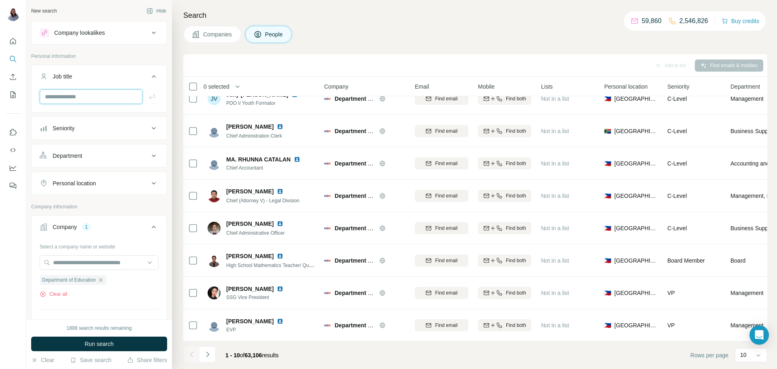
click at [108, 99] on input "text" at bounding box center [91, 96] width 103 height 15
click at [120, 136] on button "Seniority" at bounding box center [99, 128] width 135 height 19
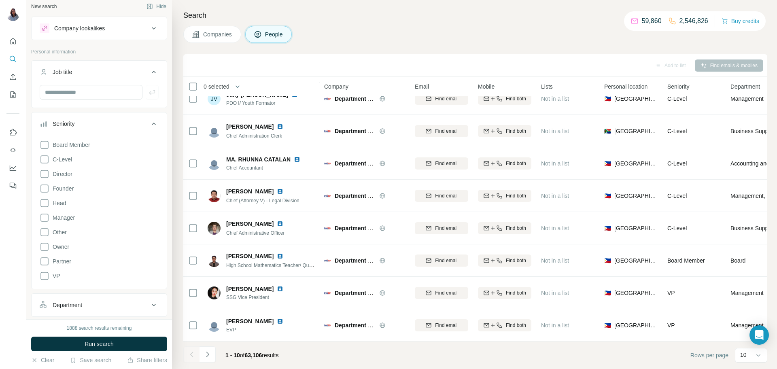
scroll to position [10, 0]
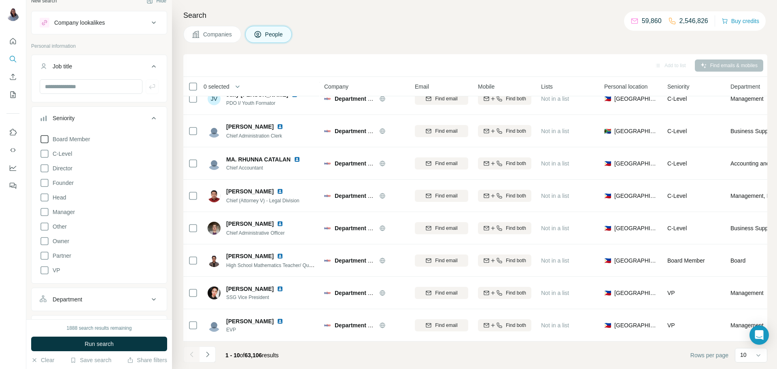
click at [48, 140] on icon at bounding box center [44, 139] width 8 height 8
click at [46, 153] on icon at bounding box center [45, 154] width 10 height 10
click at [41, 170] on icon at bounding box center [44, 168] width 8 height 8
click at [44, 183] on icon at bounding box center [45, 183] width 10 height 10
click at [44, 184] on icon at bounding box center [45, 183] width 10 height 10
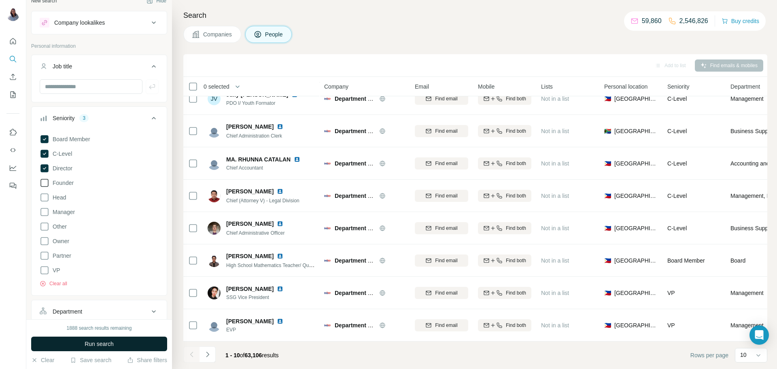
click at [105, 295] on span "Run search" at bounding box center [99, 344] width 29 height 8
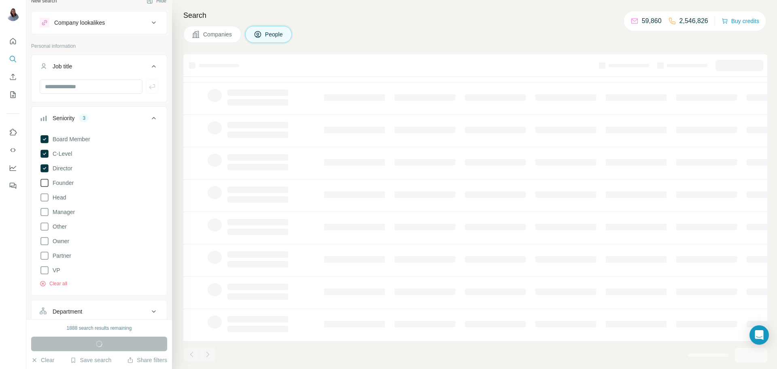
click at [430, 18] on h4 "Search" at bounding box center [475, 15] width 584 height 11
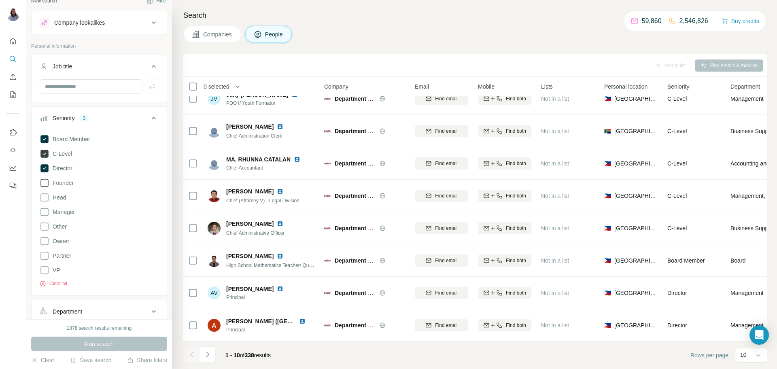
click at [45, 154] on icon at bounding box center [44, 154] width 8 height 8
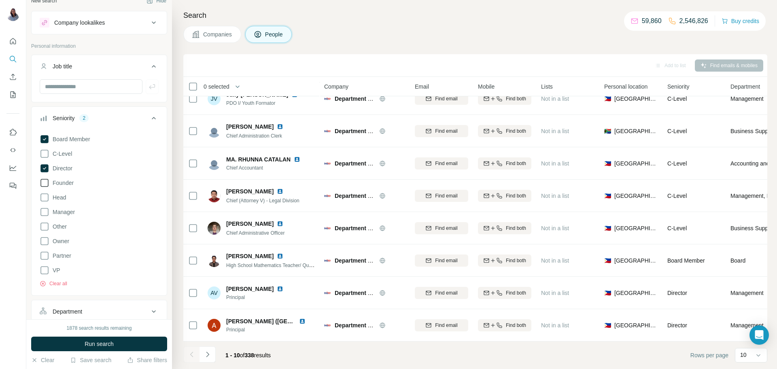
click at [47, 173] on div "Board Member C-Level Director Founder Head Manager Other Owner Partner VP Clear…" at bounding box center [99, 209] width 119 height 156
click at [45, 167] on icon at bounding box center [44, 168] width 3 height 2
click at [46, 158] on icon at bounding box center [45, 154] width 10 height 10
click at [97, 295] on button "Run search" at bounding box center [99, 344] width 136 height 15
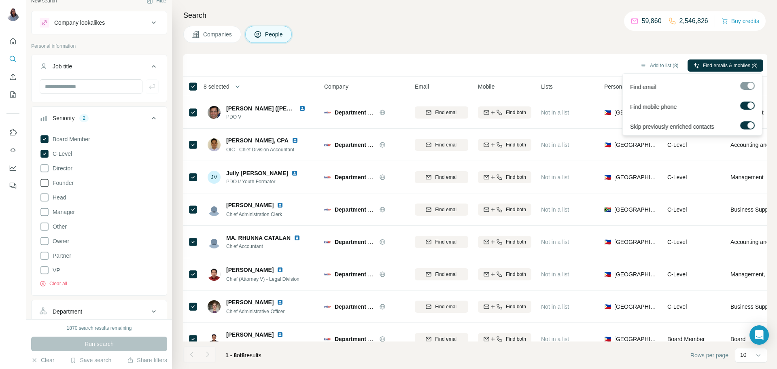
click at [621, 86] on div at bounding box center [747, 86] width 15 height 8
click at [621, 60] on button "Find emails & mobiles (8)" at bounding box center [725, 65] width 76 height 12
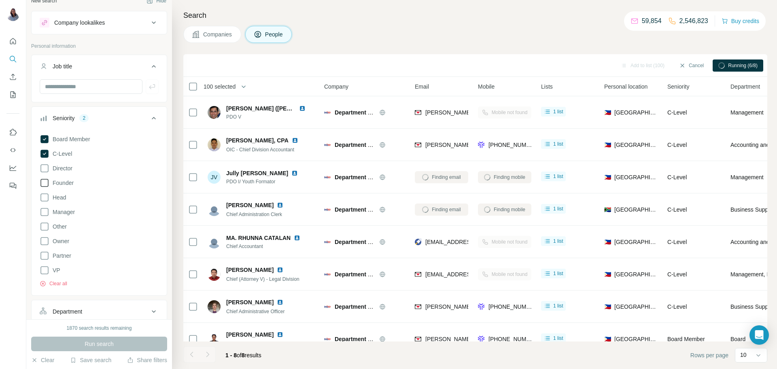
click at [515, 36] on div "Companies People" at bounding box center [475, 34] width 584 height 17
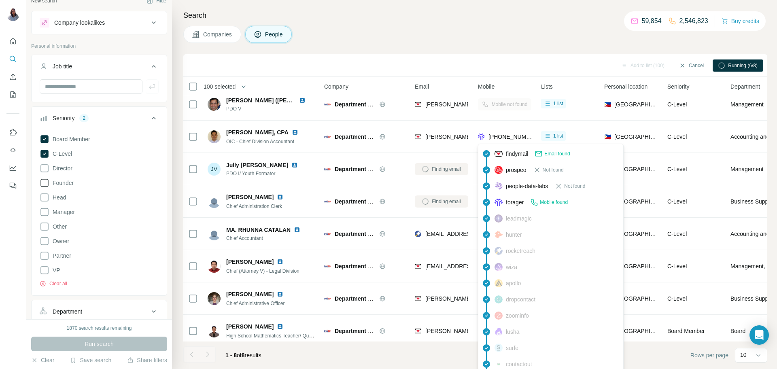
scroll to position [14, 0]
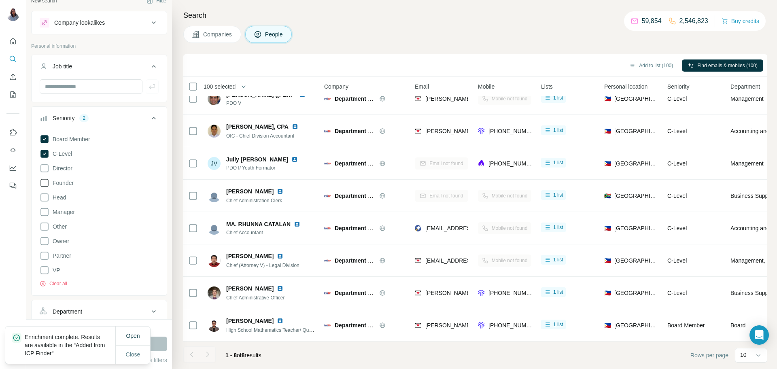
click at [478, 12] on h4 "Search" at bounding box center [475, 15] width 584 height 11
click at [489, 7] on div "Search Companies People Add to list (100) Find emails & mobiles (100) 100 selec…" at bounding box center [474, 184] width 605 height 369
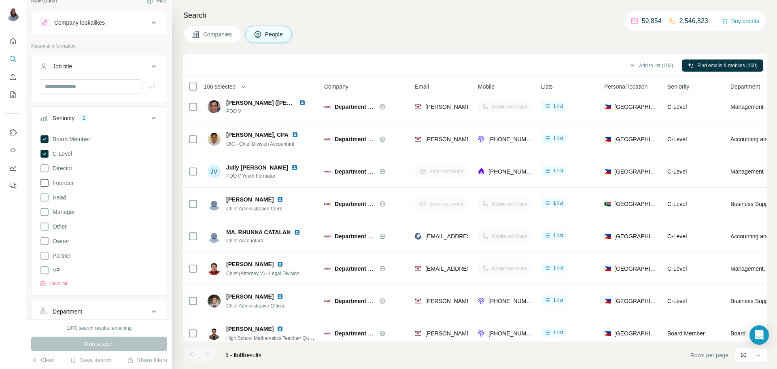
scroll to position [0, 0]
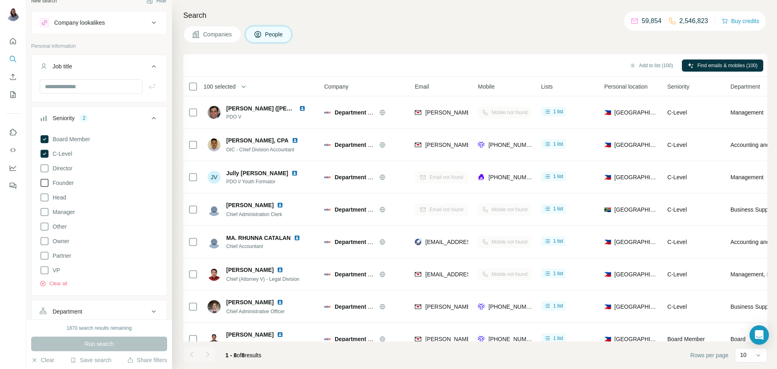
drag, startPoint x: 505, startPoint y: 19, endPoint x: 503, endPoint y: 27, distance: 7.7
click at [505, 20] on h4 "Search" at bounding box center [475, 15] width 584 height 11
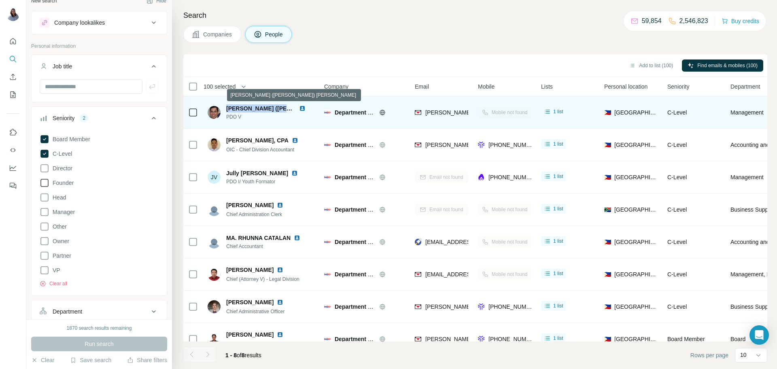
drag, startPoint x: 226, startPoint y: 106, endPoint x: 286, endPoint y: 108, distance: 60.7
click at [286, 108] on div "[PERSON_NAME] ([PERSON_NAME]) [PERSON_NAME]" at bounding box center [270, 108] width 89 height 8
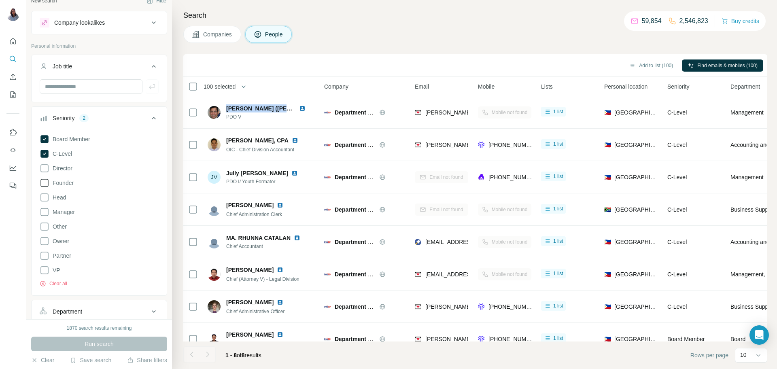
copy span "[PERSON_NAME] ([PERSON_NAME]) [PERSON_NAME]"
click at [496, 34] on div "Companies People" at bounding box center [475, 34] width 584 height 17
drag, startPoint x: 467, startPoint y: 19, endPoint x: 464, endPoint y: 24, distance: 5.8
click at [466, 20] on h4 "Search" at bounding box center [475, 15] width 584 height 11
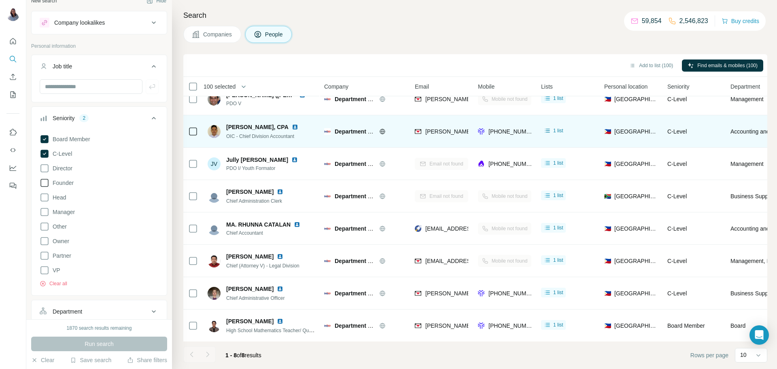
scroll to position [14, 0]
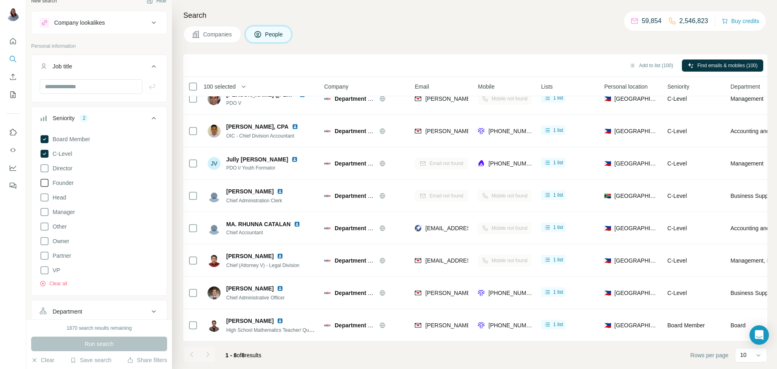
click at [477, 46] on div "Search Companies People Add to list (100) Find emails & mobiles (100) 100 selec…" at bounding box center [474, 184] width 605 height 369
click at [96, 85] on input "text" at bounding box center [91, 86] width 103 height 15
paste input "**********"
type input "**********"
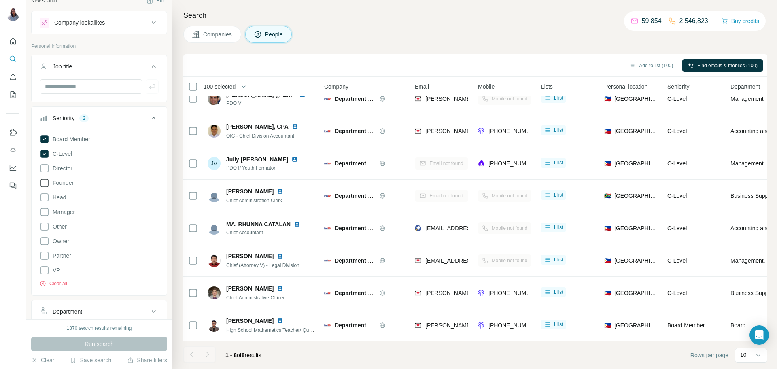
drag, startPoint x: 150, startPoint y: 24, endPoint x: 137, endPoint y: 27, distance: 12.9
click at [150, 24] on icon at bounding box center [154, 23] width 10 height 10
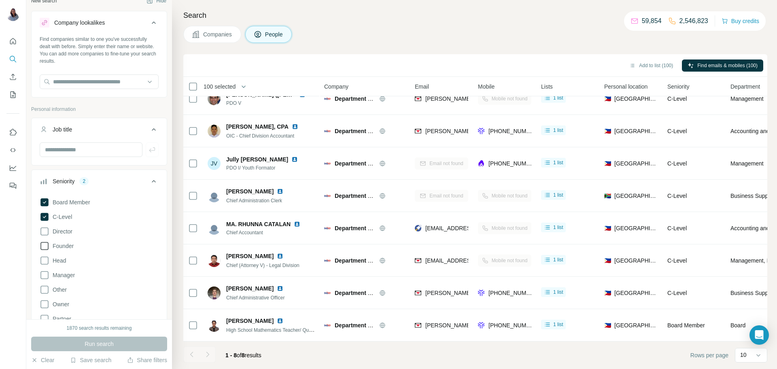
click at [149, 22] on icon at bounding box center [154, 23] width 10 height 10
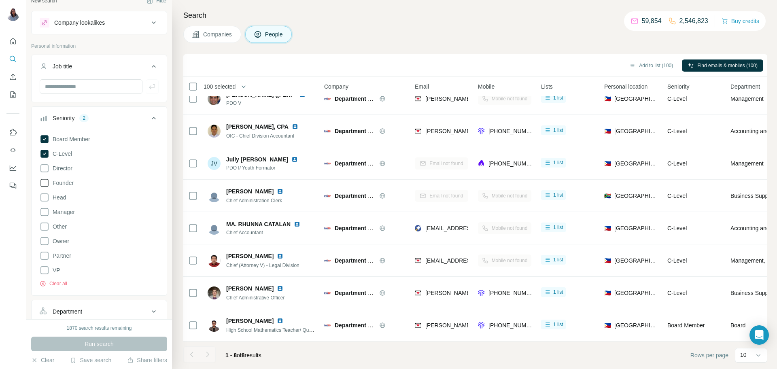
click at [155, 70] on icon at bounding box center [154, 66] width 10 height 10
click at [154, 93] on icon at bounding box center [154, 94] width 10 height 10
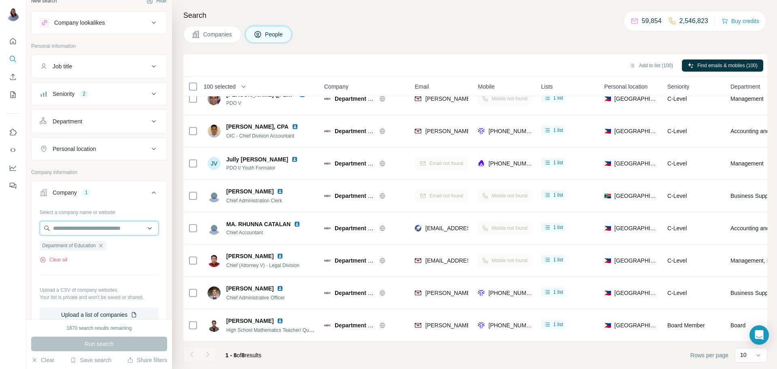
click at [121, 228] on input "text" at bounding box center [99, 228] width 119 height 15
click at [315, 36] on div "Companies People" at bounding box center [475, 34] width 584 height 17
click at [104, 246] on icon "button" at bounding box center [100, 245] width 6 height 6
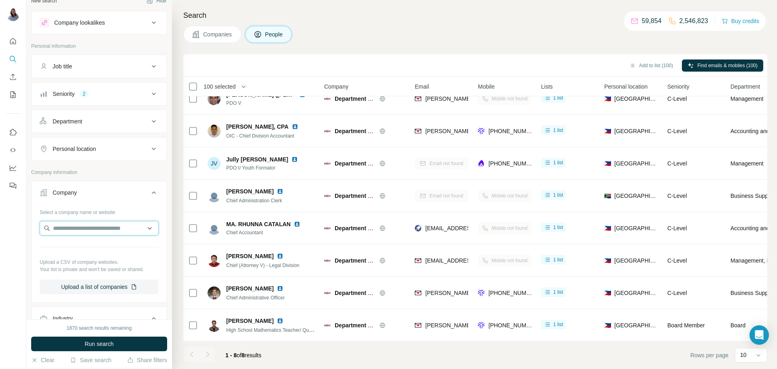
click at [92, 231] on input "text" at bounding box center [99, 228] width 119 height 15
paste input "**********"
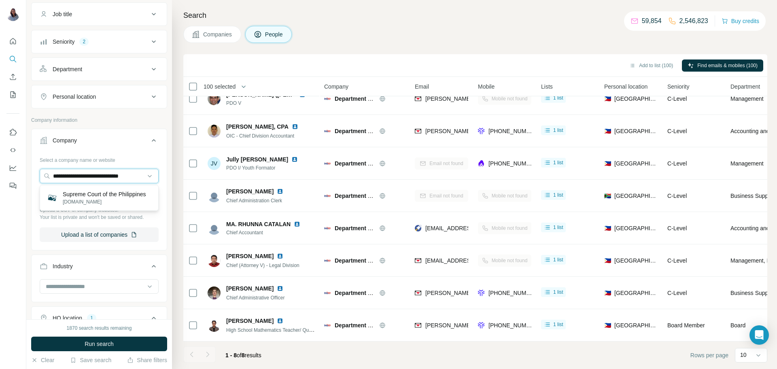
scroll to position [64, 0]
type input "**********"
click at [95, 197] on p "Supreme Court of the Philippines" at bounding box center [104, 193] width 83 height 8
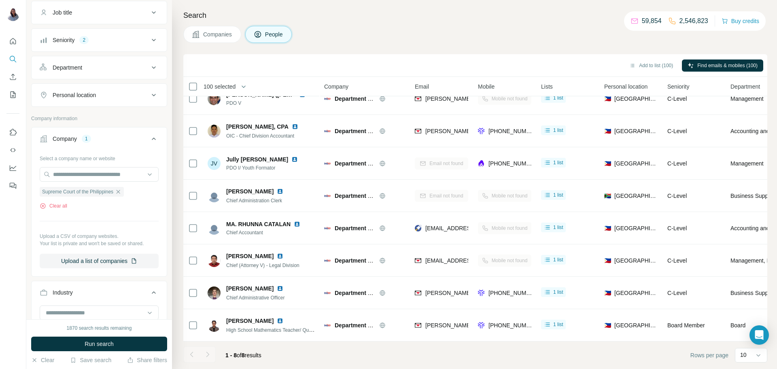
scroll to position [0, 0]
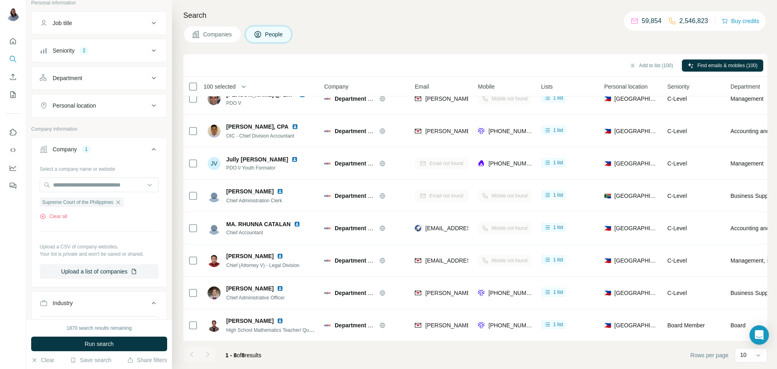
scroll to position [48, 0]
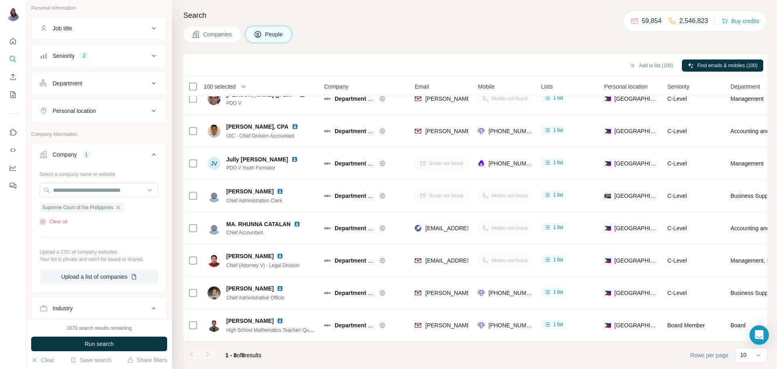
click at [147, 55] on div "Seniority 2" at bounding box center [94, 56] width 109 height 8
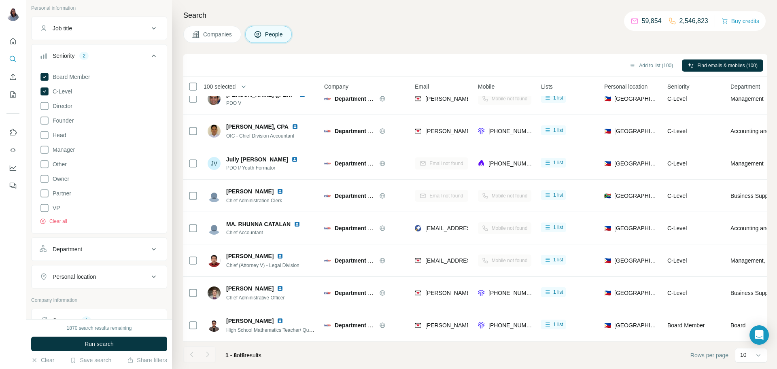
click at [49, 71] on div "Board Member C-Level Director Founder Head Manager Other Owner Partner VP Clear…" at bounding box center [99, 147] width 119 height 156
click at [47, 78] on icon at bounding box center [44, 77] width 8 height 8
click at [97, 347] on span "Run search" at bounding box center [99, 344] width 29 height 8
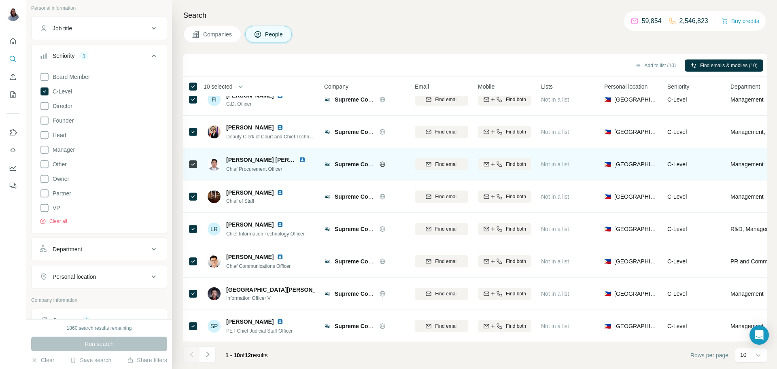
scroll to position [78, 0]
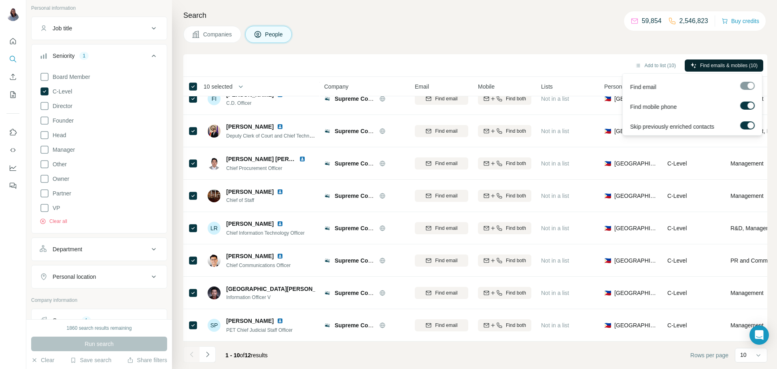
click at [724, 60] on button "Find emails & mobiles (10)" at bounding box center [723, 65] width 78 height 12
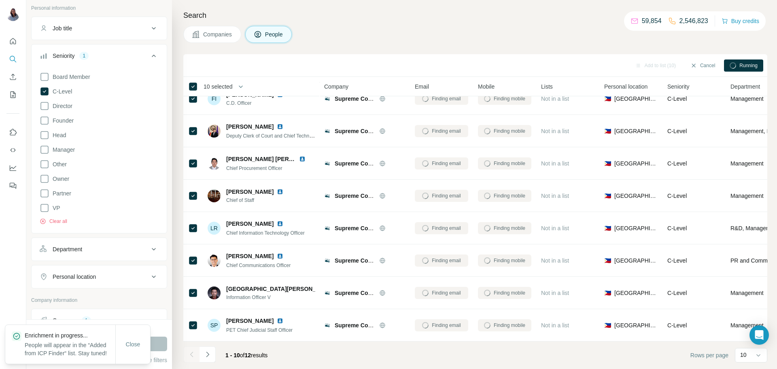
click at [725, 65] on div "Running" at bounding box center [743, 65] width 39 height 12
click at [505, 39] on div "Companies People" at bounding box center [475, 34] width 584 height 17
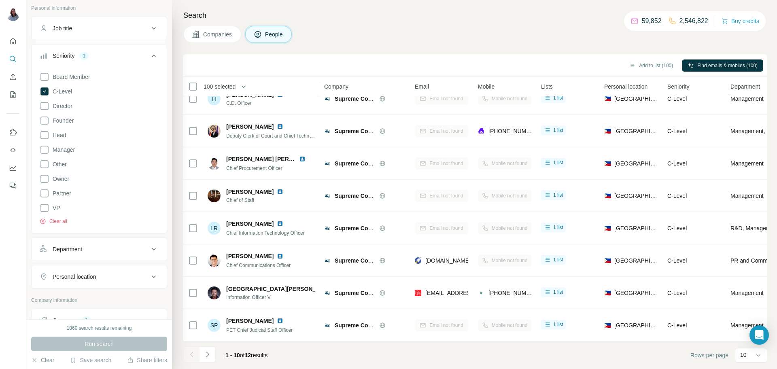
click at [153, 61] on button "Seniority 1" at bounding box center [99, 57] width 135 height 23
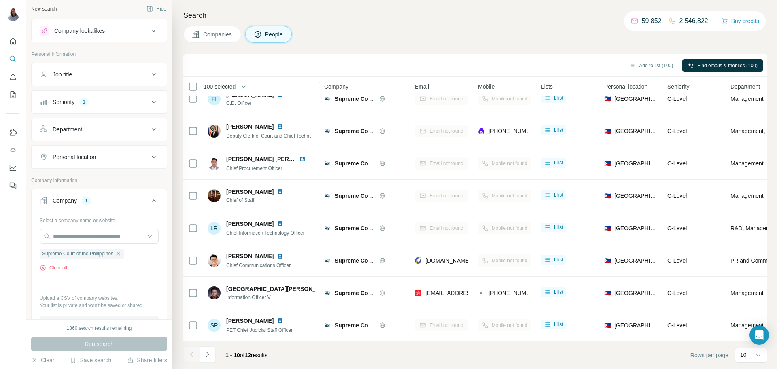
scroll to position [0, 0]
click at [60, 269] on button "Clear all" at bounding box center [54, 269] width 28 height 7
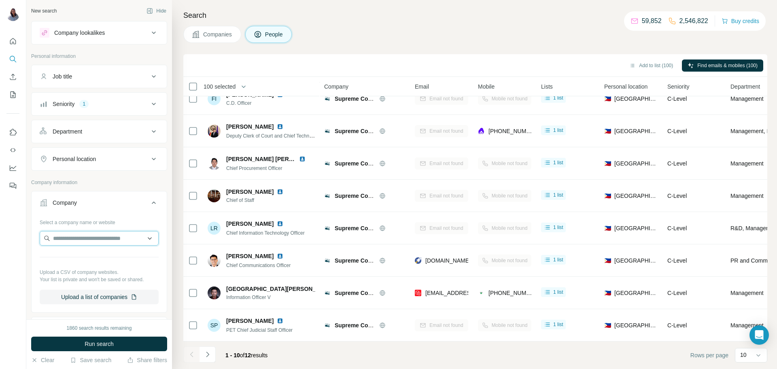
click at [82, 236] on input "text" at bounding box center [99, 238] width 119 height 15
paste input "**********"
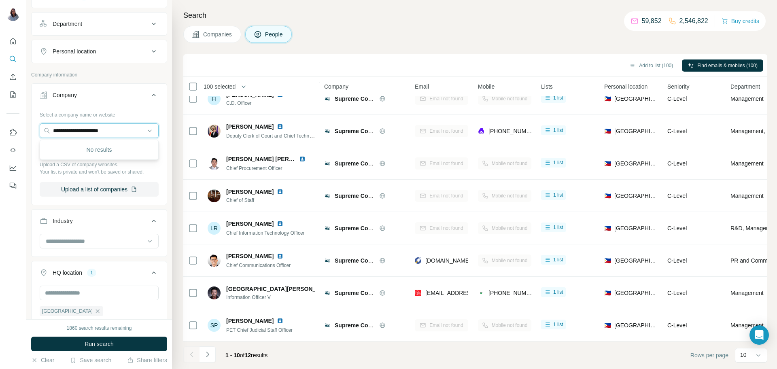
scroll to position [108, 0]
drag, startPoint x: 136, startPoint y: 129, endPoint x: 0, endPoint y: 129, distance: 135.5
click at [0, 129] on div "**********" at bounding box center [388, 184] width 777 height 369
paste input "**********"
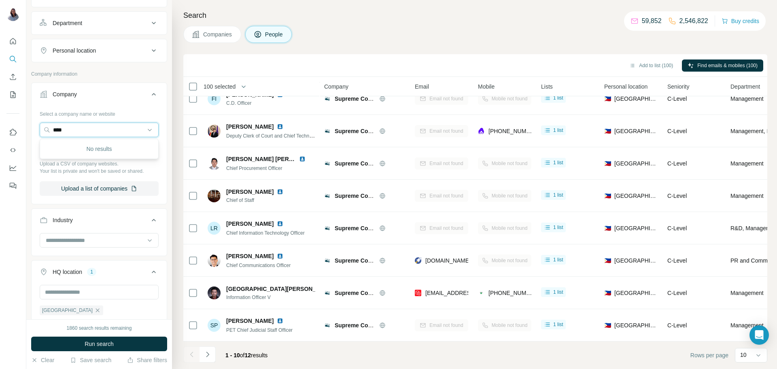
type input "*****"
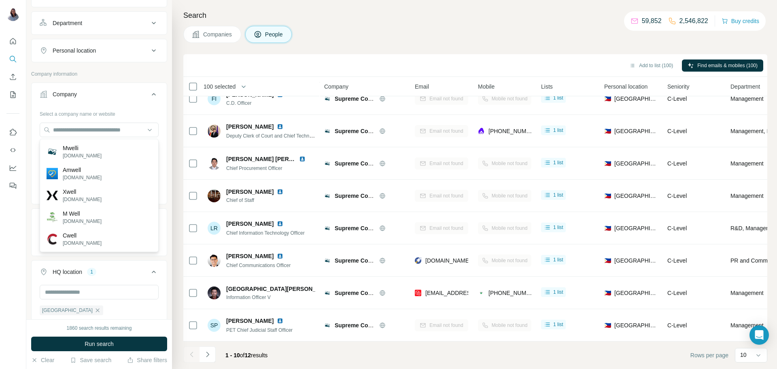
drag, startPoint x: 442, startPoint y: 34, endPoint x: 444, endPoint y: 29, distance: 5.4
click at [441, 34] on div "Companies People" at bounding box center [475, 34] width 584 height 17
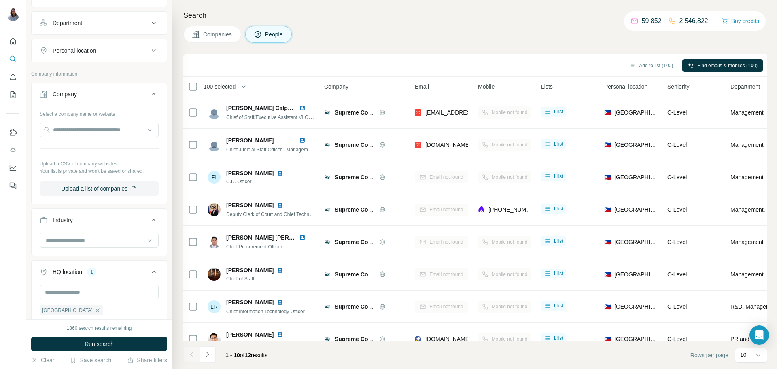
click at [454, 21] on h4 "Search" at bounding box center [475, 15] width 584 height 11
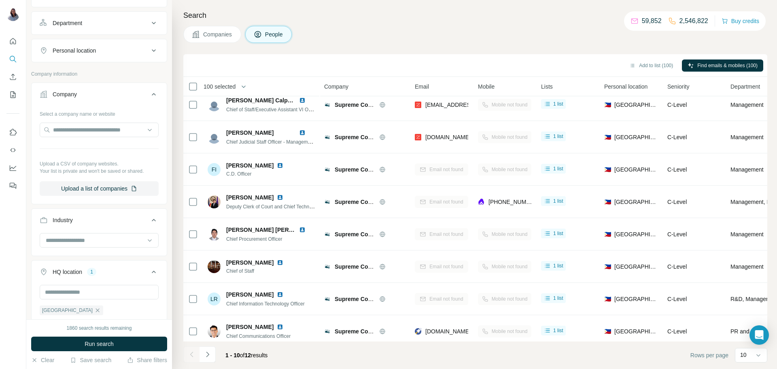
click at [534, 34] on div "Companies People" at bounding box center [475, 34] width 584 height 17
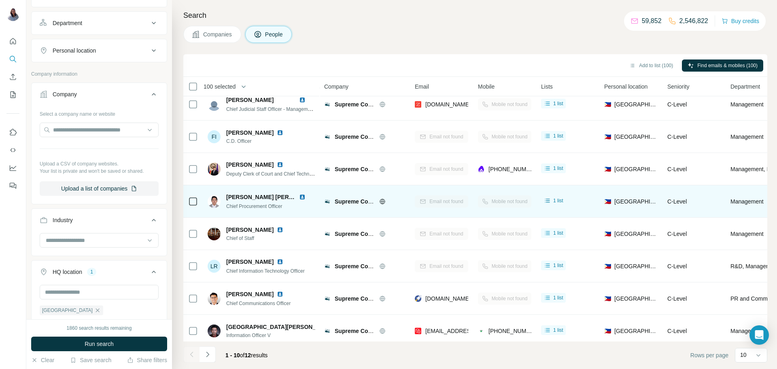
scroll to position [78, 0]
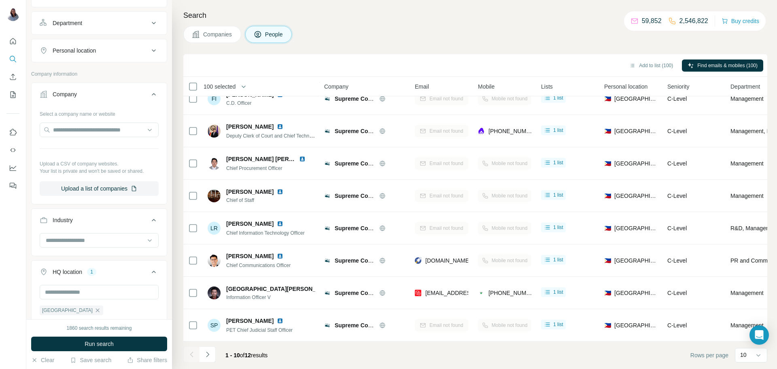
click at [496, 19] on h4 "Search" at bounding box center [475, 15] width 584 height 11
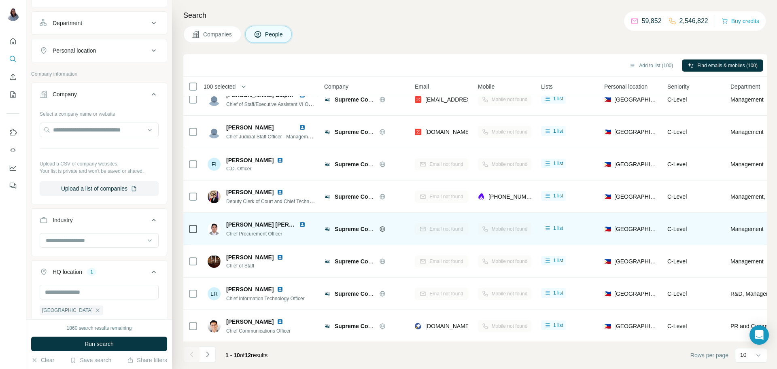
scroll to position [0, 0]
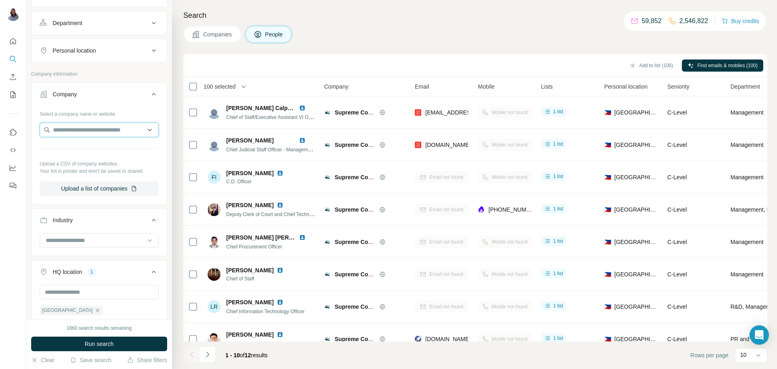
click at [97, 128] on input "text" at bounding box center [99, 130] width 119 height 15
paste input "**********"
click at [117, 132] on input "**********" at bounding box center [99, 130] width 119 height 15
paste input "**********"
type input "**********"
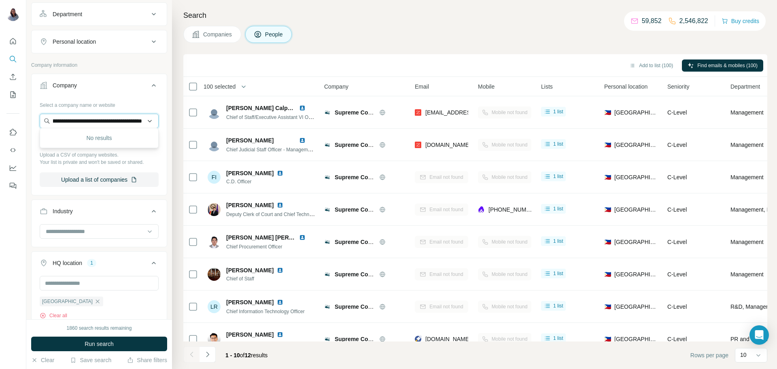
scroll to position [114, 0]
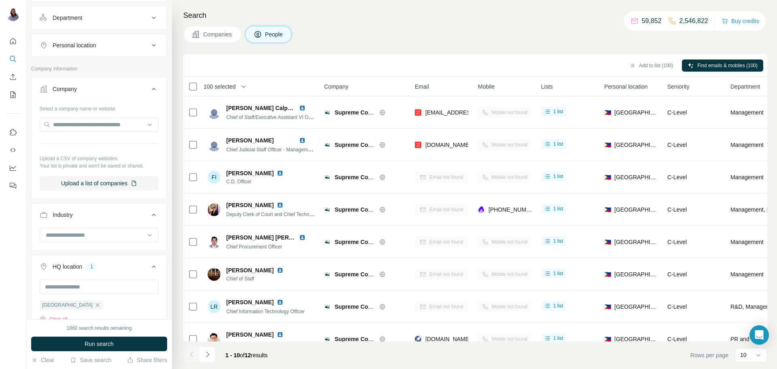
click at [99, 51] on button "Personal location" at bounding box center [99, 45] width 135 height 19
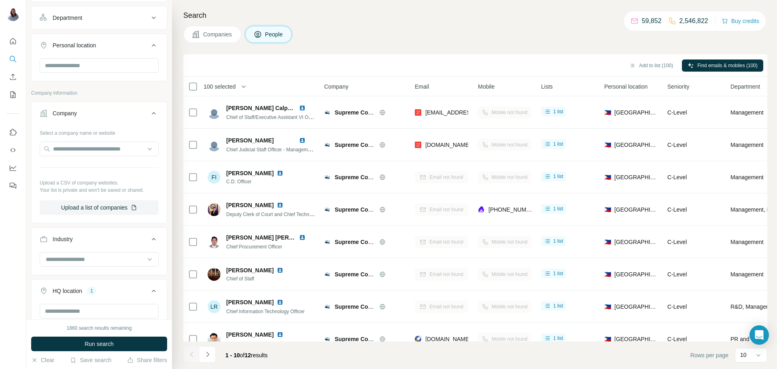
scroll to position [0, 0]
click at [122, 25] on button "Department" at bounding box center [99, 17] width 135 height 19
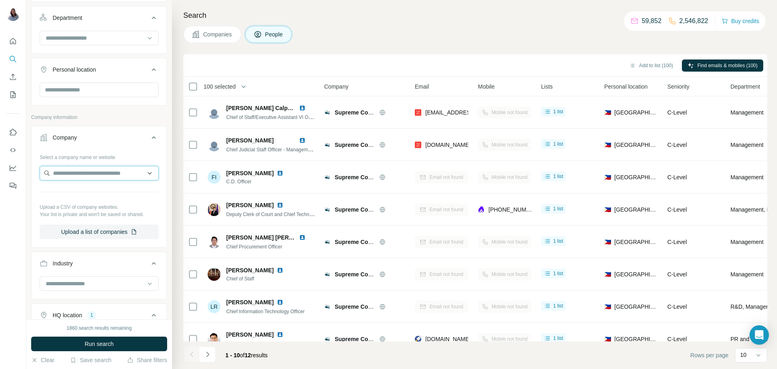
drag, startPoint x: 110, startPoint y: 172, endPoint x: 109, endPoint y: 167, distance: 4.2
click at [110, 171] on input "text" at bounding box center [99, 173] width 119 height 15
click at [96, 94] on input "text" at bounding box center [99, 90] width 119 height 15
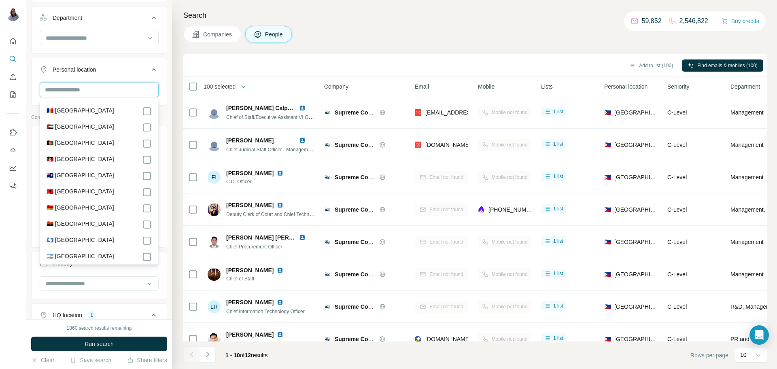
paste input "**********"
type input "**********"
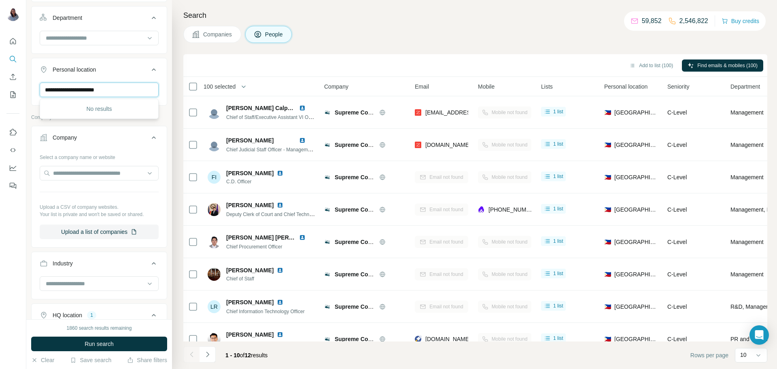
drag, startPoint x: 136, startPoint y: 91, endPoint x: 0, endPoint y: 88, distance: 136.4
click at [0, 88] on div "**********" at bounding box center [388, 184] width 777 height 369
type input "***"
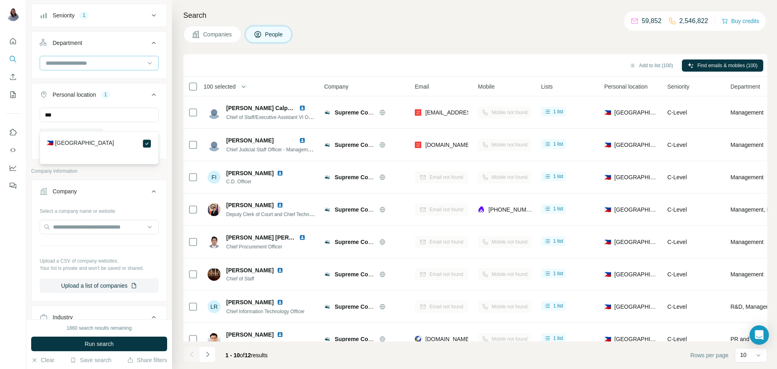
scroll to position [76, 0]
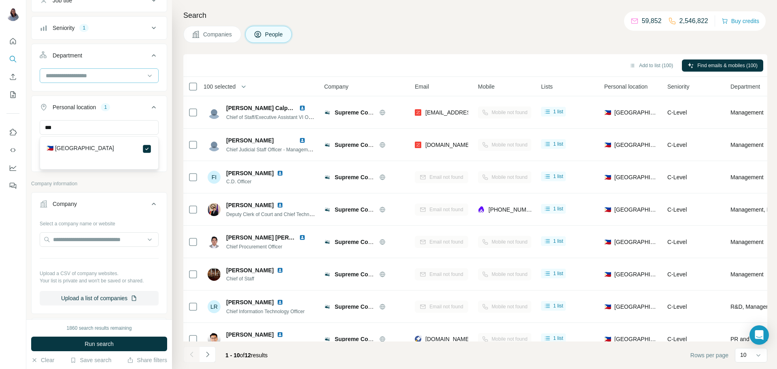
click at [77, 77] on input at bounding box center [95, 75] width 100 height 9
paste input "**********"
type input "*********"
click at [151, 24] on icon at bounding box center [154, 28] width 10 height 10
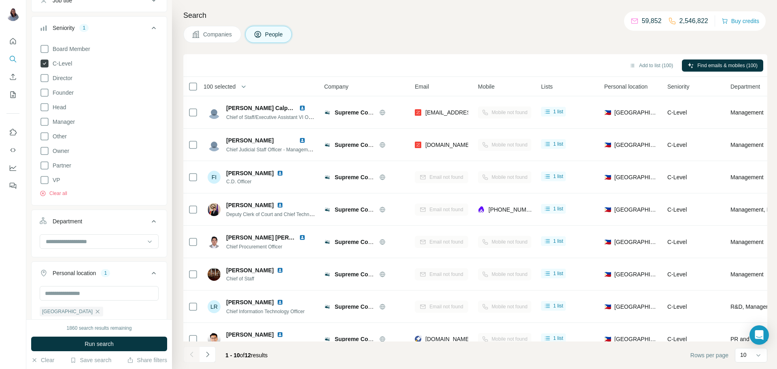
click at [42, 66] on icon at bounding box center [44, 63] width 8 height 8
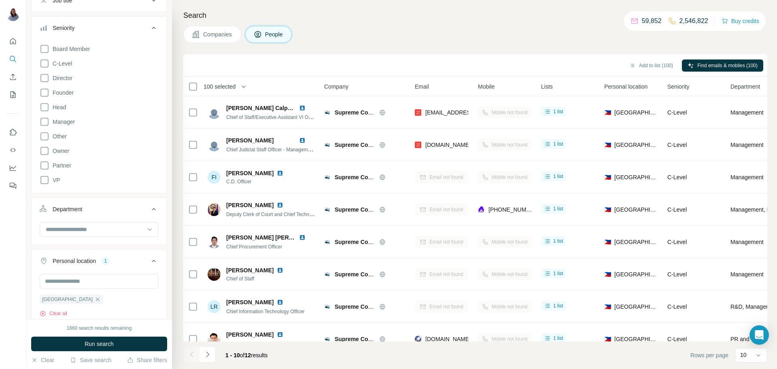
click at [156, 29] on icon at bounding box center [154, 28] width 10 height 10
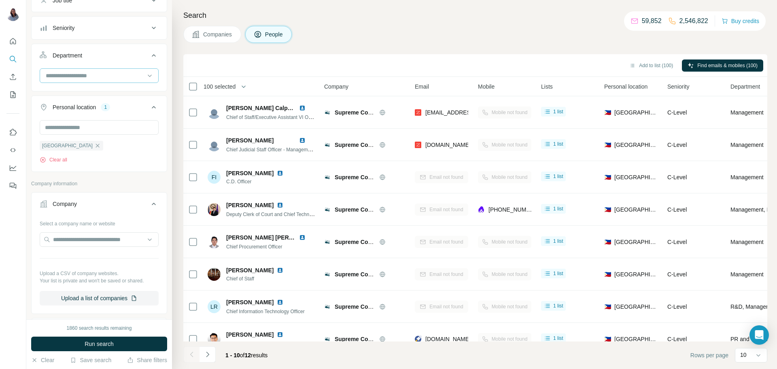
click at [87, 75] on input at bounding box center [95, 75] width 100 height 9
click at [87, 74] on input at bounding box center [95, 75] width 100 height 9
click at [103, 123] on input "text" at bounding box center [99, 127] width 119 height 15
drag, startPoint x: 299, startPoint y: 33, endPoint x: 315, endPoint y: 34, distance: 15.4
click at [300, 33] on div "Companies People" at bounding box center [475, 34] width 584 height 17
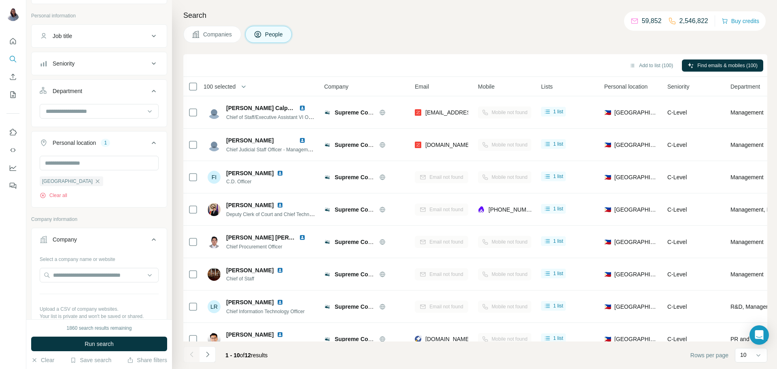
scroll to position [39, 0]
click at [156, 43] on button "Job title" at bounding box center [99, 37] width 135 height 19
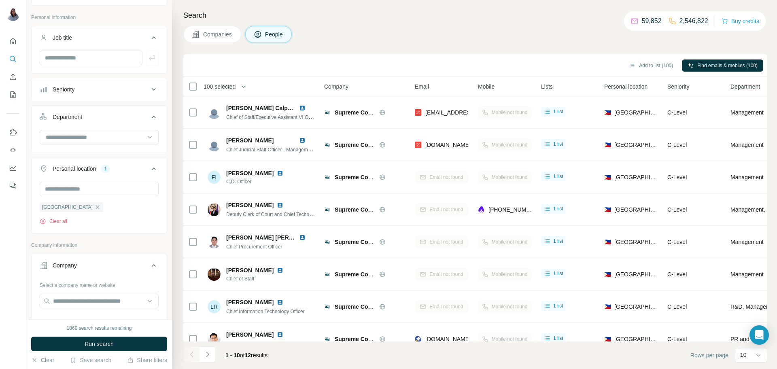
click at [153, 40] on icon at bounding box center [154, 38] width 10 height 10
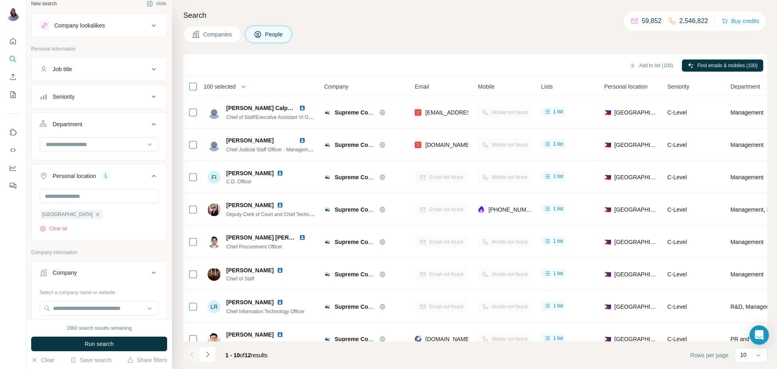
scroll to position [0, 0]
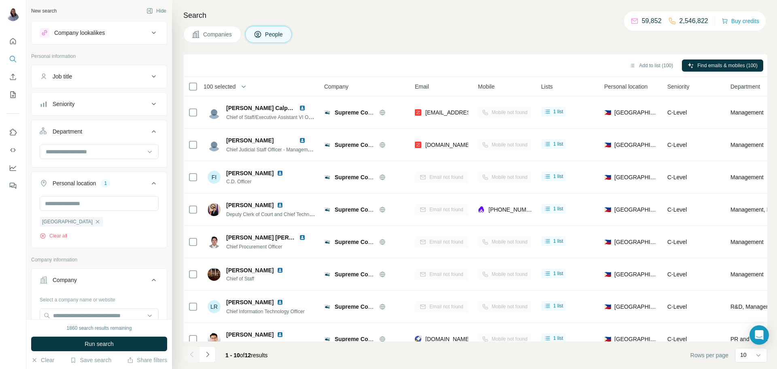
click at [152, 34] on icon at bounding box center [154, 33] width 10 height 10
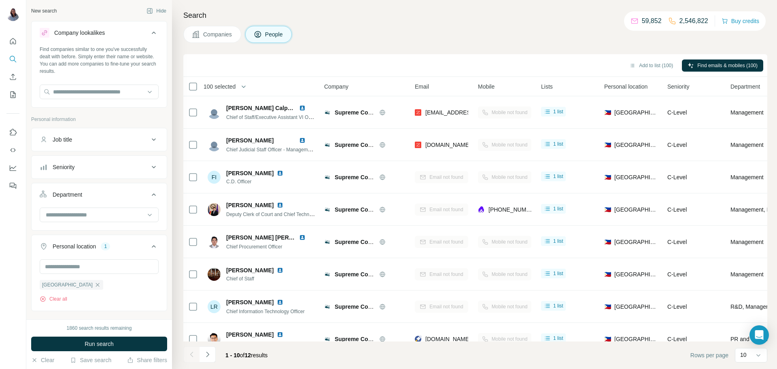
click at [153, 34] on icon at bounding box center [154, 33] width 10 height 10
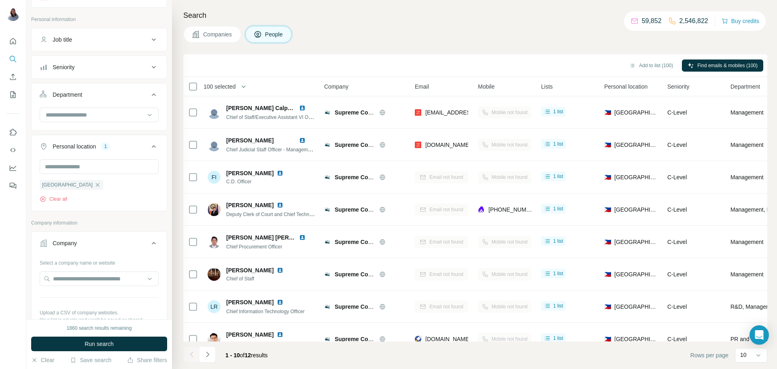
scroll to position [81, 0]
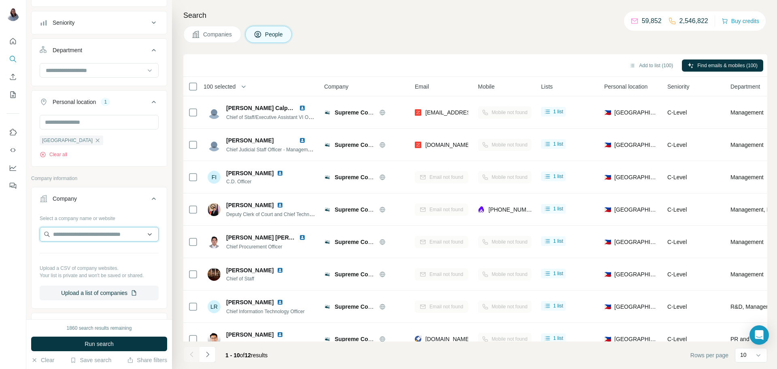
click at [98, 236] on input "text" at bounding box center [99, 234] width 119 height 15
paste input "**********"
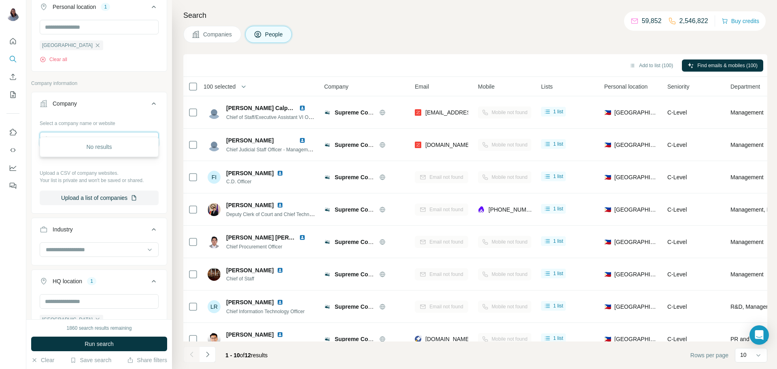
scroll to position [188, 0]
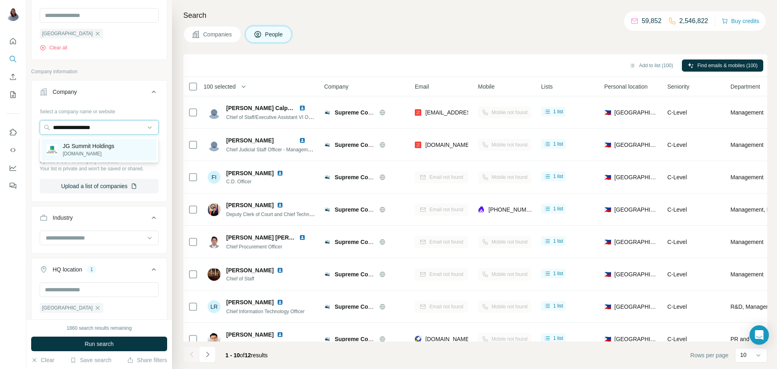
type input "**********"
click at [99, 152] on p "[DOMAIN_NAME]" at bounding box center [89, 153] width 52 height 7
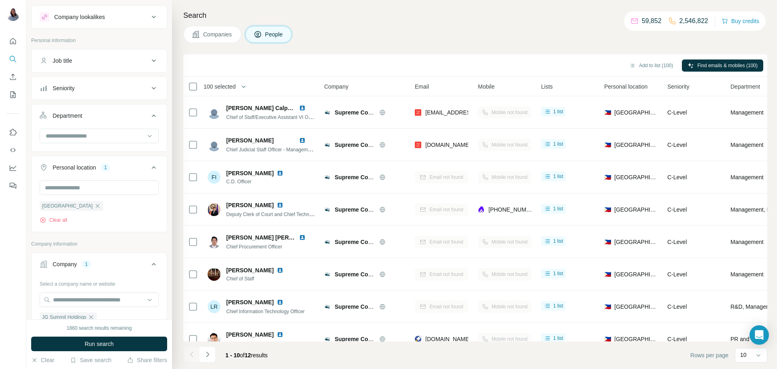
scroll to position [10, 0]
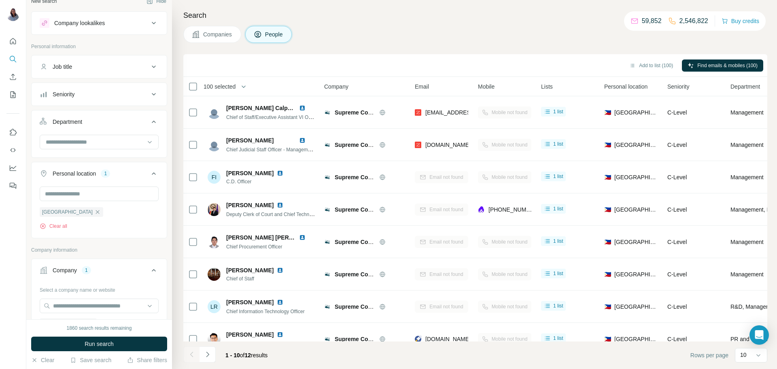
click at [133, 99] on button "Seniority" at bounding box center [99, 94] width 135 height 19
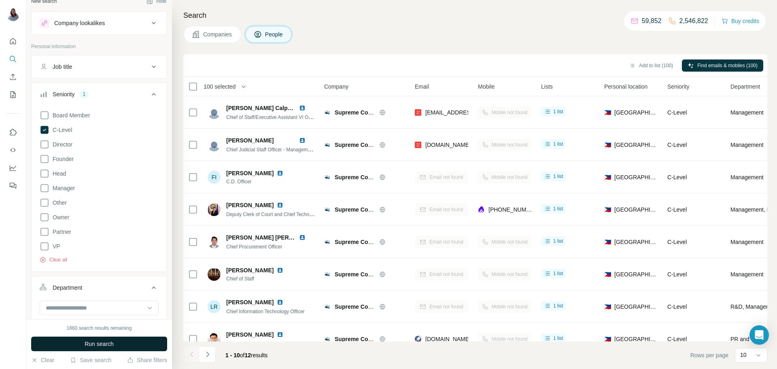
click at [96, 341] on span "Run search" at bounding box center [99, 344] width 29 height 8
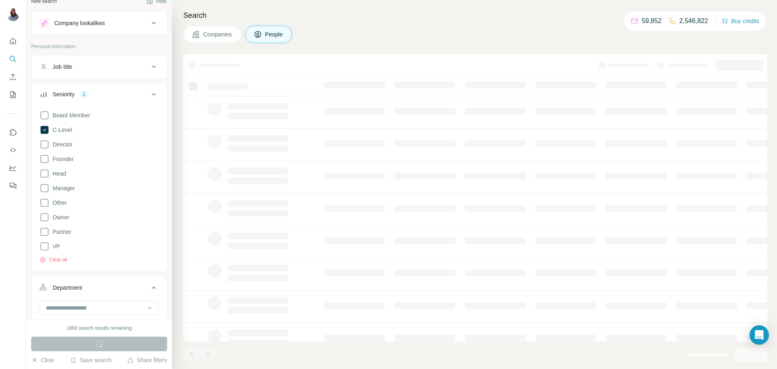
click at [481, 22] on div "Search Companies People" at bounding box center [474, 184] width 605 height 369
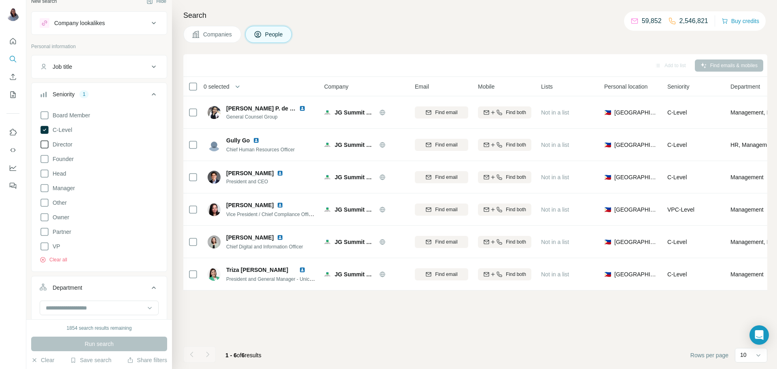
click at [45, 147] on icon at bounding box center [45, 145] width 10 height 10
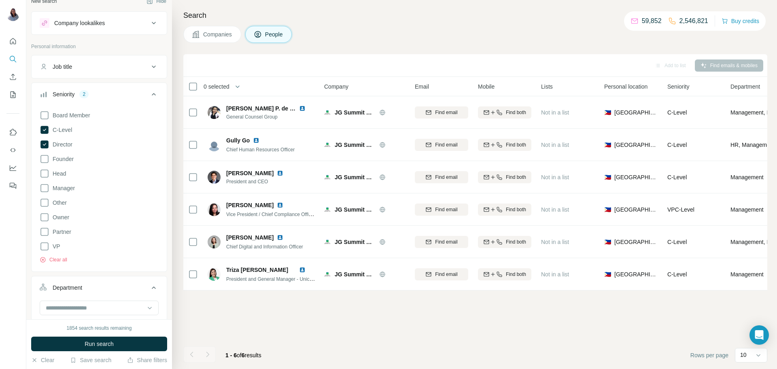
click at [99, 346] on span "Run search" at bounding box center [99, 344] width 29 height 8
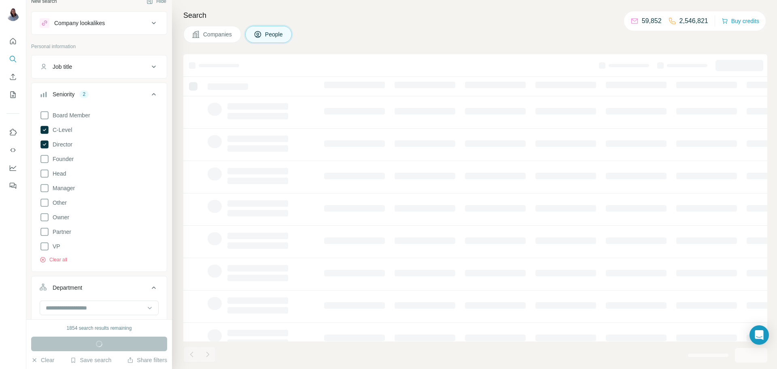
click at [487, 36] on div "Companies People" at bounding box center [475, 34] width 584 height 17
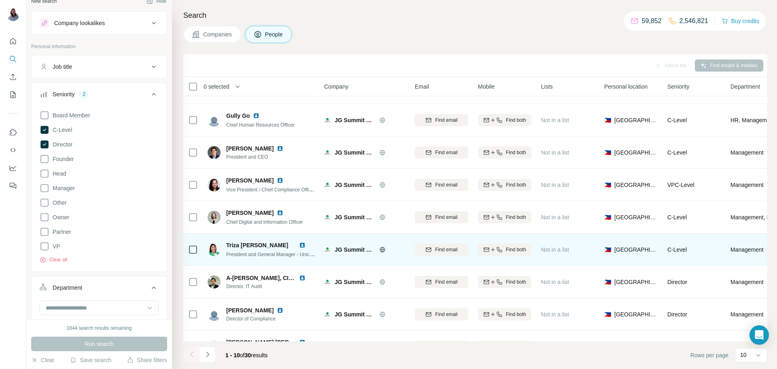
scroll to position [78, 0]
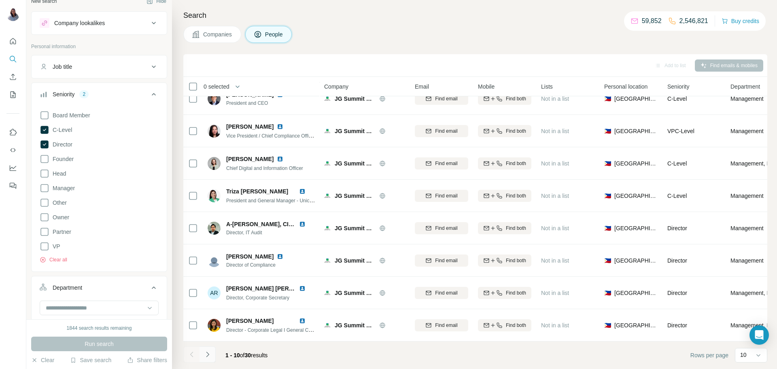
click at [209, 356] on icon "Navigate to next page" at bounding box center [207, 354] width 8 height 8
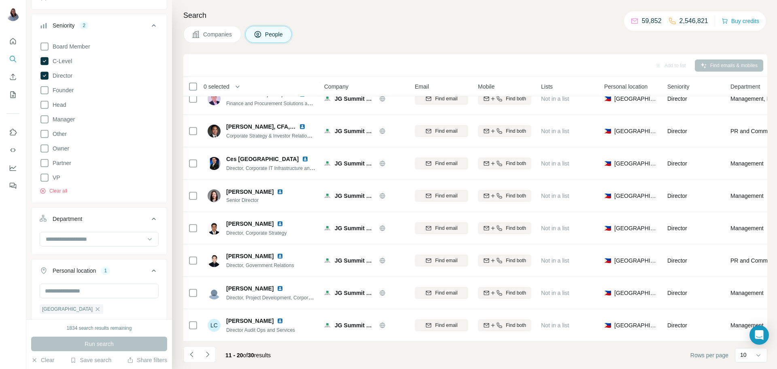
scroll to position [81, 0]
click at [101, 237] on input at bounding box center [95, 237] width 100 height 9
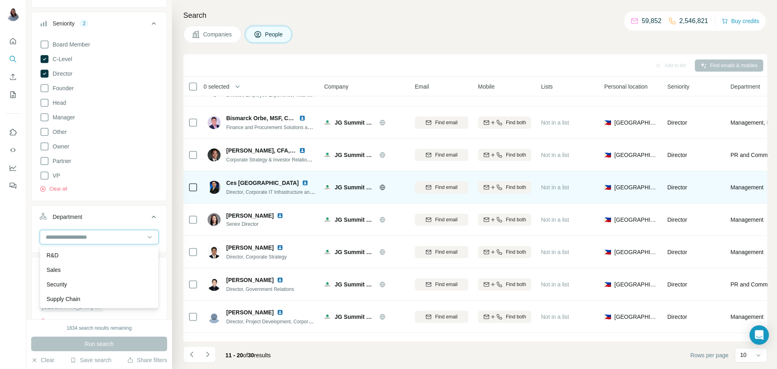
scroll to position [0, 0]
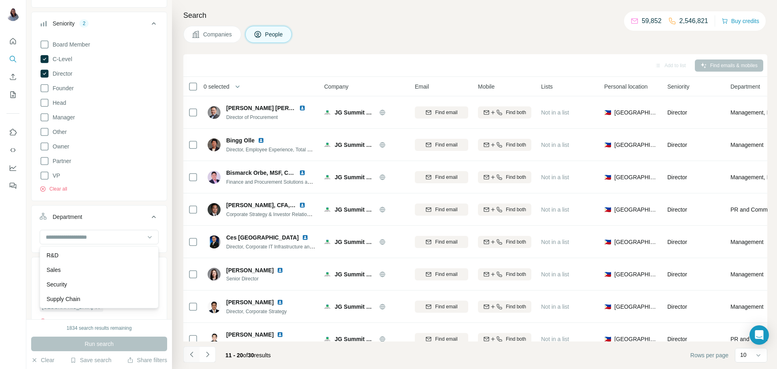
click at [193, 353] on icon "Navigate to previous page" at bounding box center [192, 354] width 8 height 8
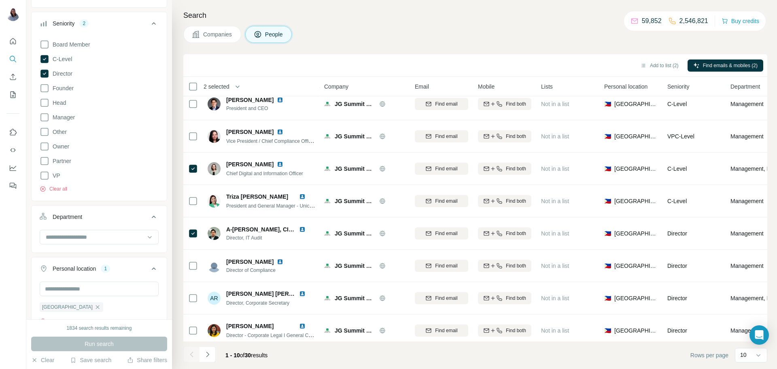
scroll to position [78, 0]
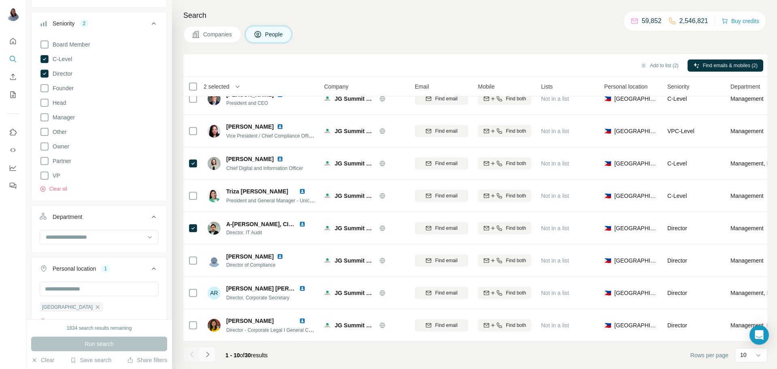
click at [208, 356] on icon "Navigate to next page" at bounding box center [207, 354] width 8 height 8
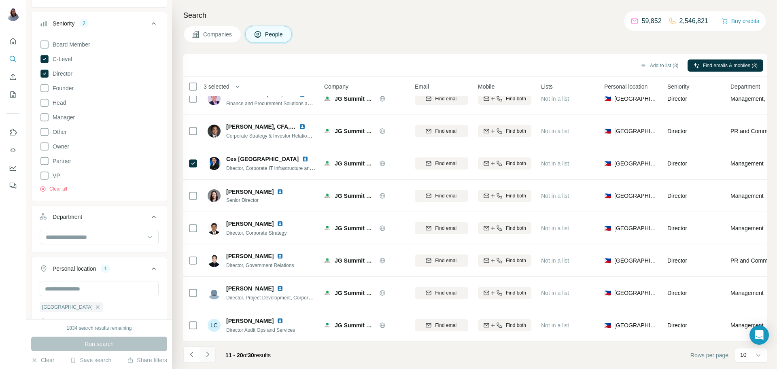
click at [209, 358] on icon "Navigate to next page" at bounding box center [207, 354] width 8 height 8
